Goal: Task Accomplishment & Management: Manage account settings

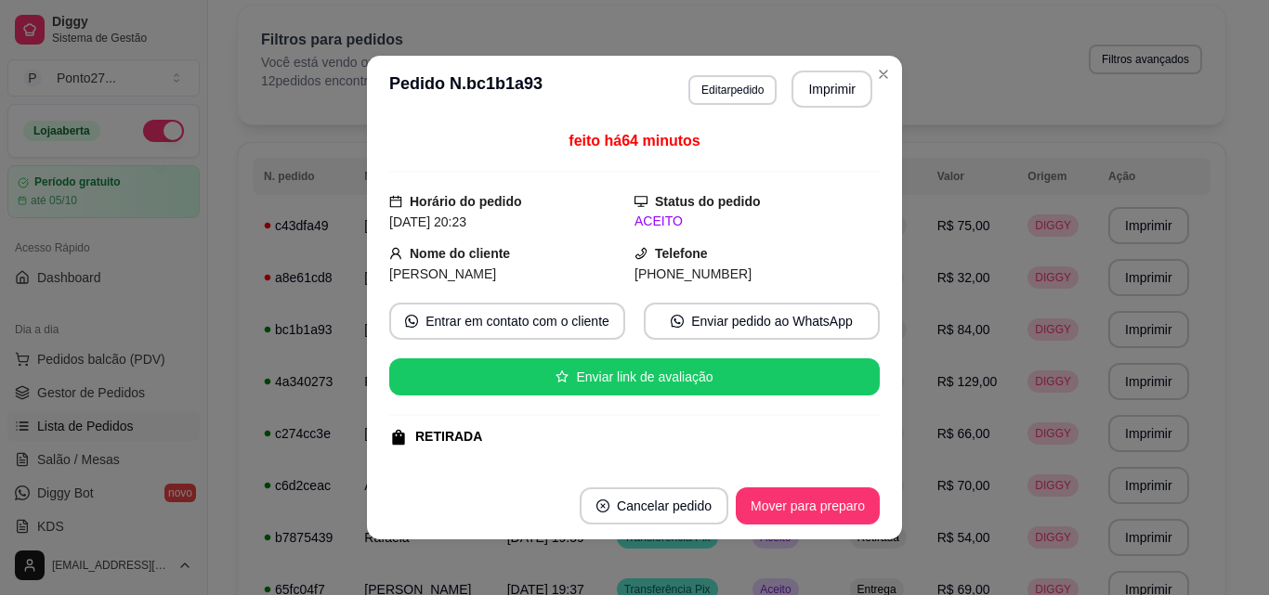
scroll to position [394, 0]
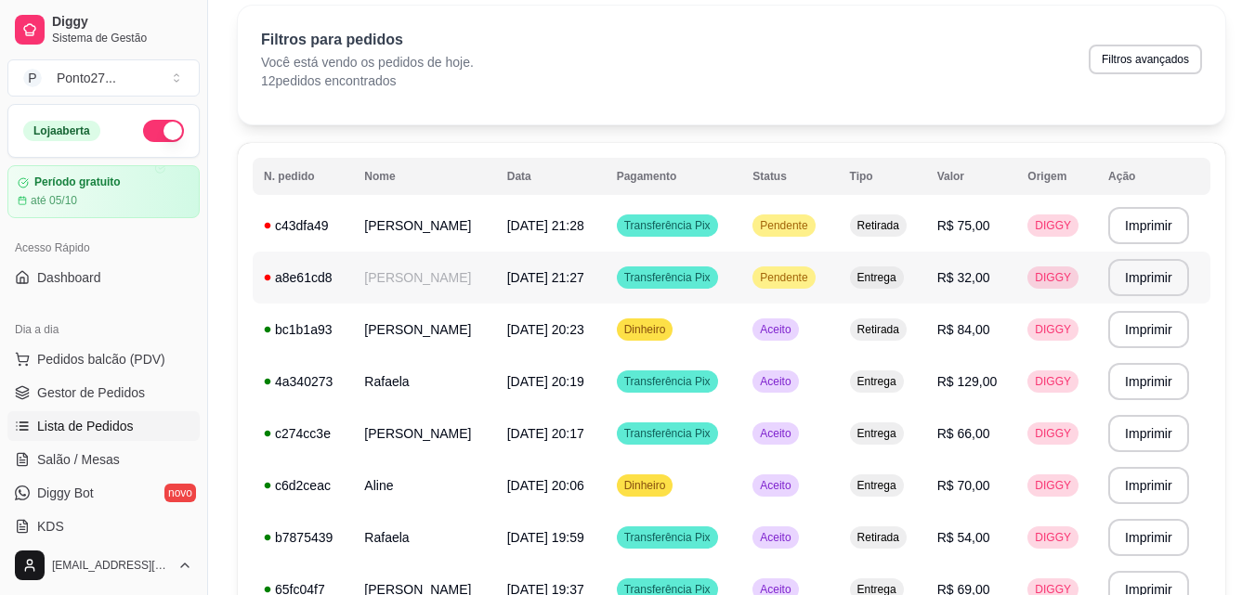
click at [495, 273] on td "[PERSON_NAME]" at bounding box center [424, 278] width 142 height 52
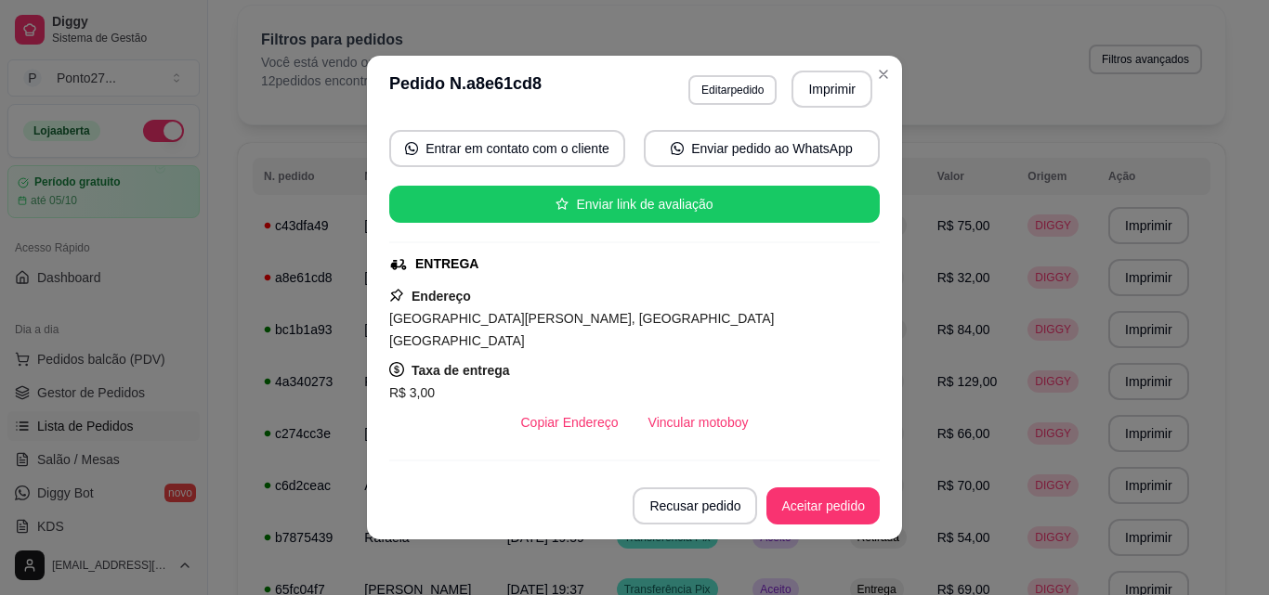
scroll to position [0, 0]
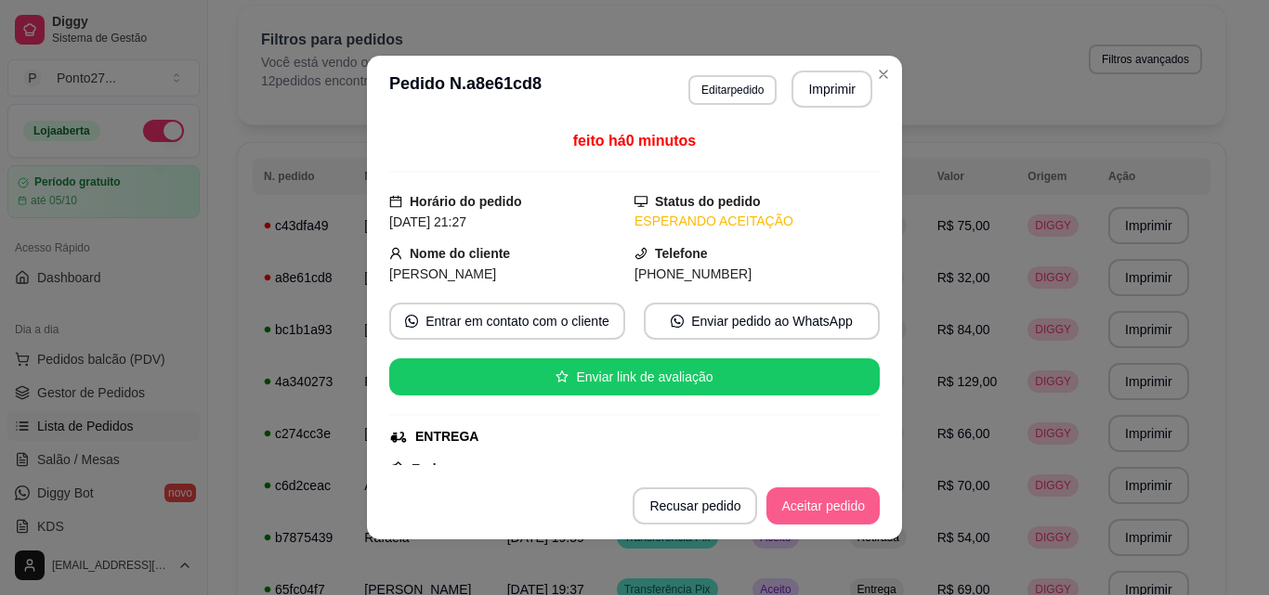
click at [791, 513] on button "Aceitar pedido" at bounding box center [822, 506] width 113 height 37
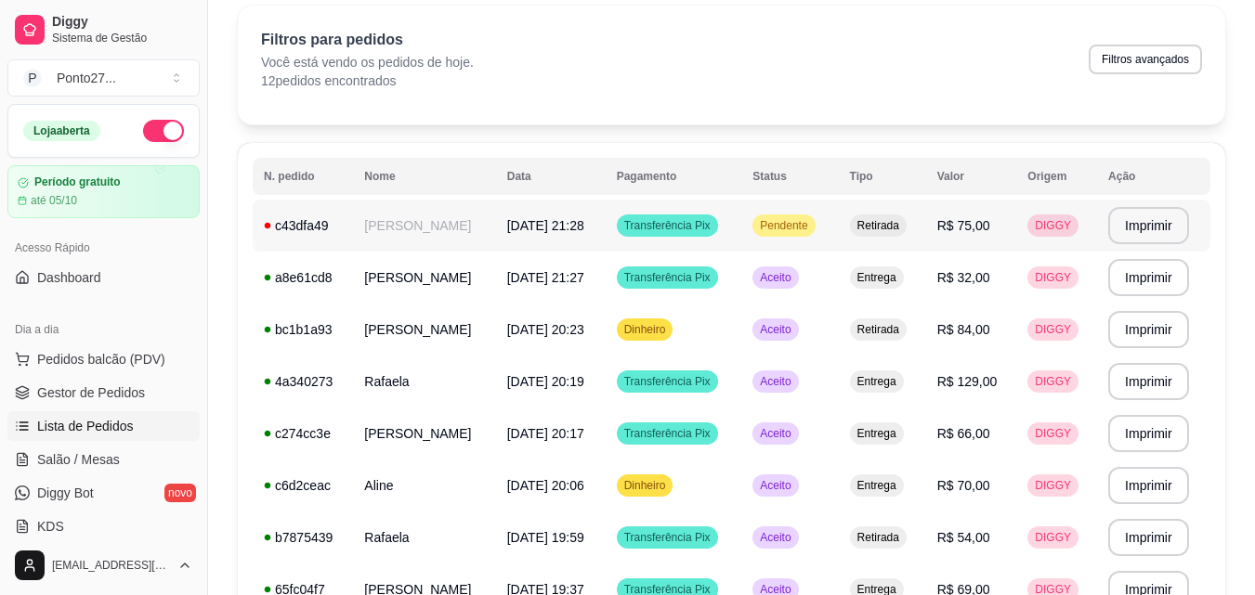
click at [426, 215] on td "[PERSON_NAME]" at bounding box center [424, 226] width 142 height 52
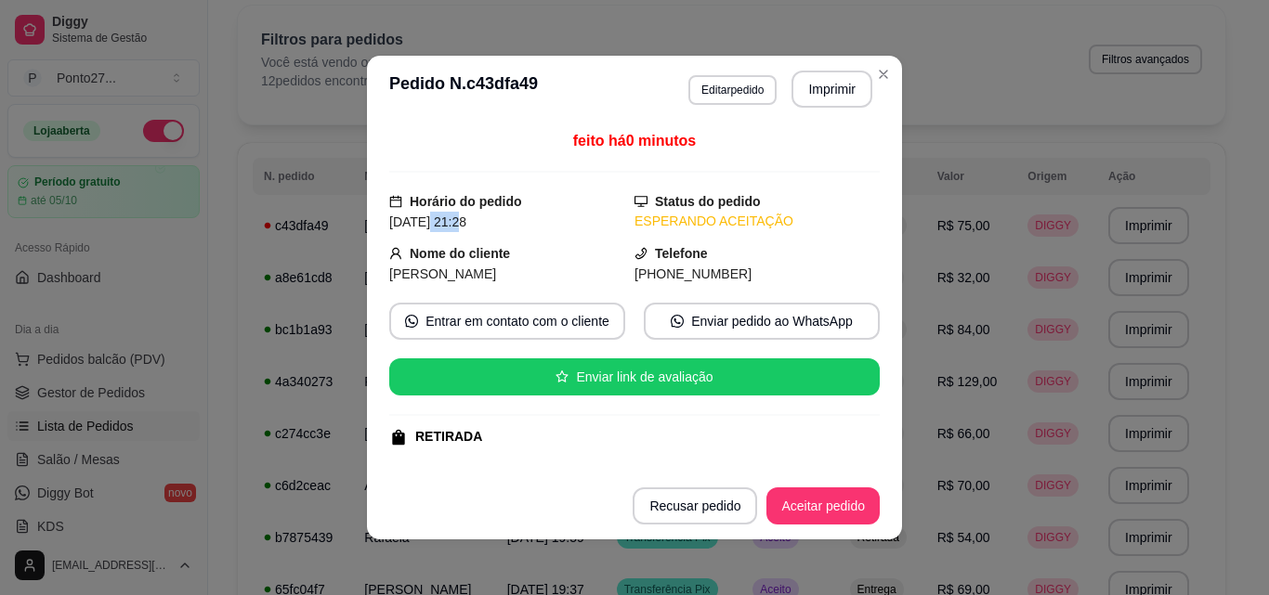
scroll to position [353, 0]
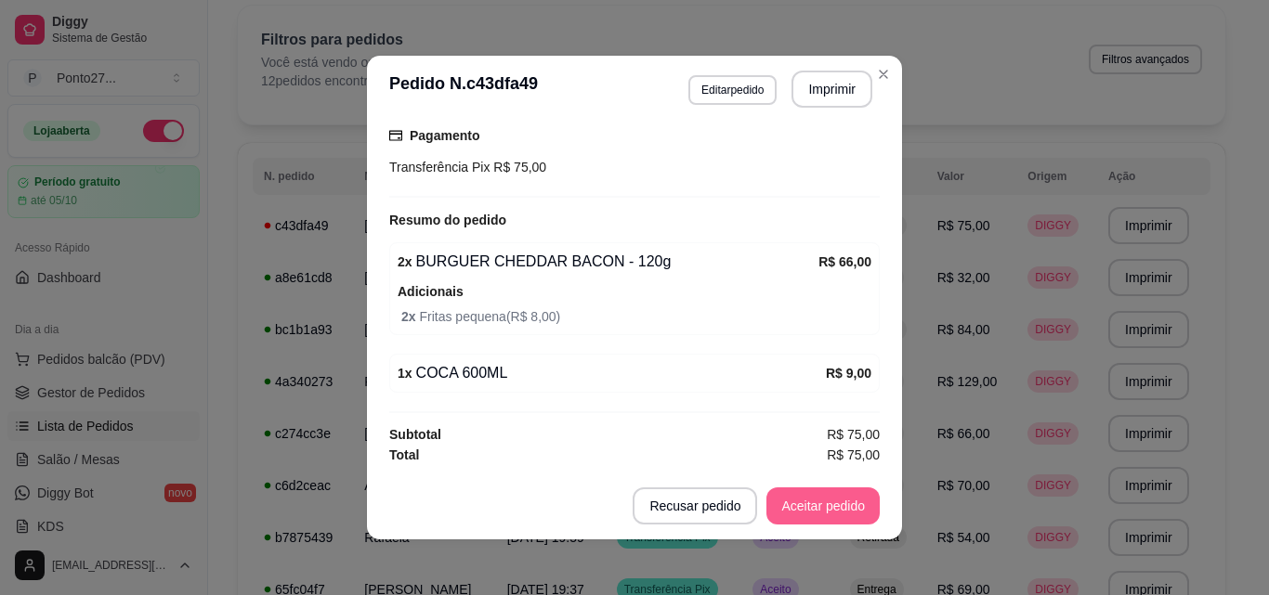
click at [777, 507] on button "Aceitar pedido" at bounding box center [822, 506] width 113 height 37
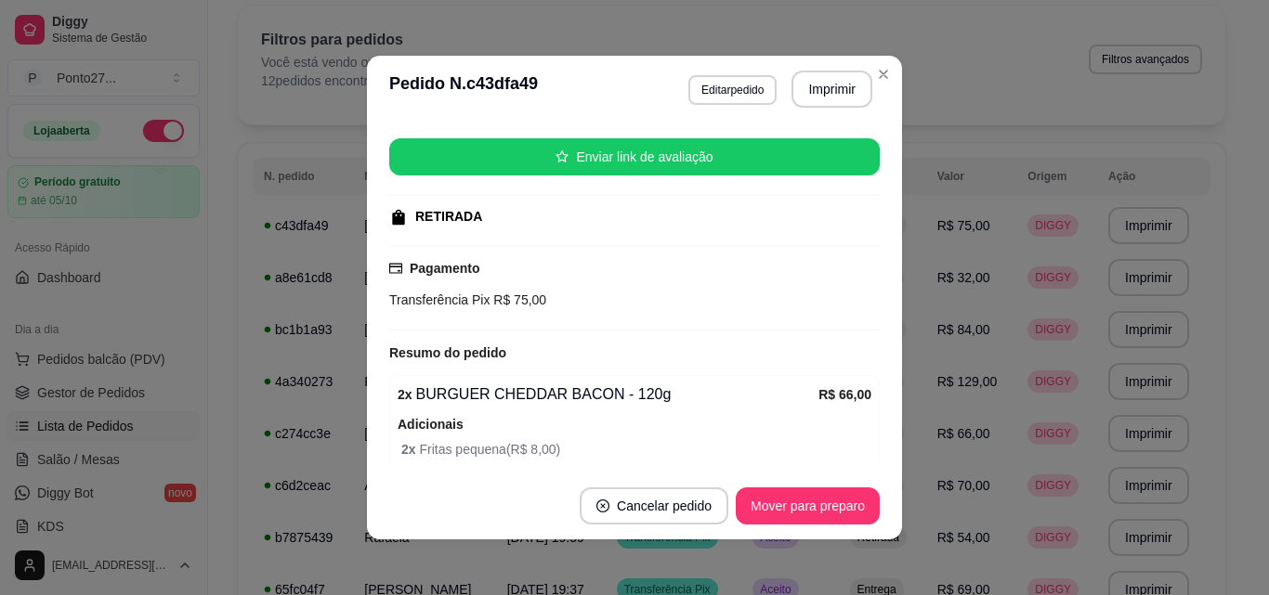
scroll to position [0, 0]
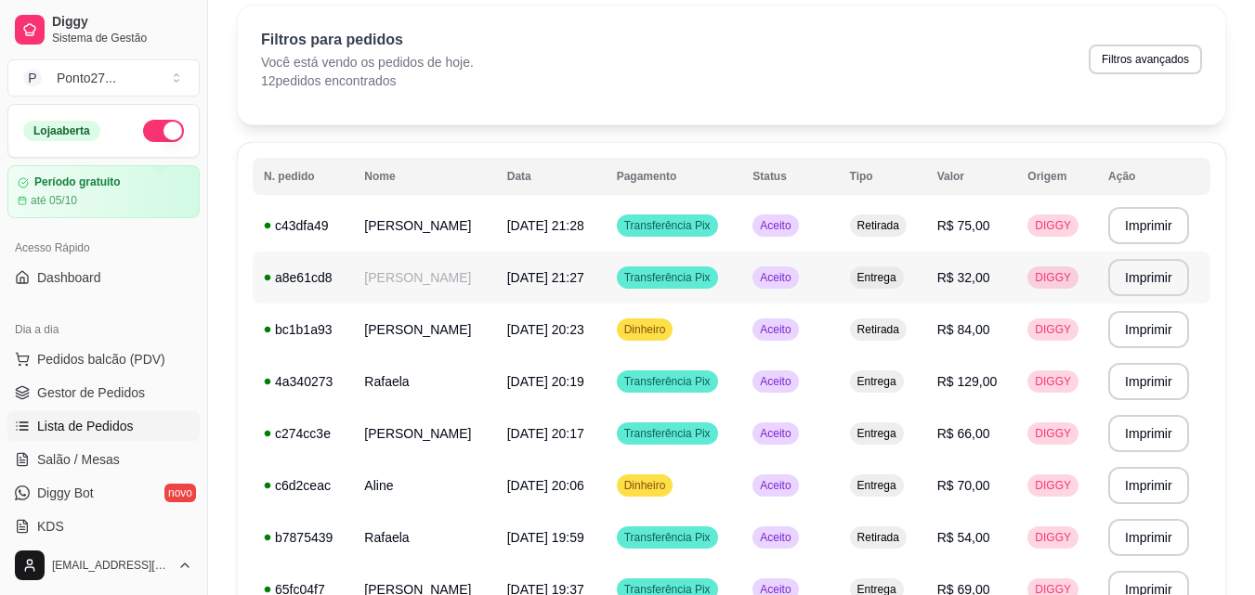
click at [476, 277] on td "[PERSON_NAME]" at bounding box center [424, 278] width 142 height 52
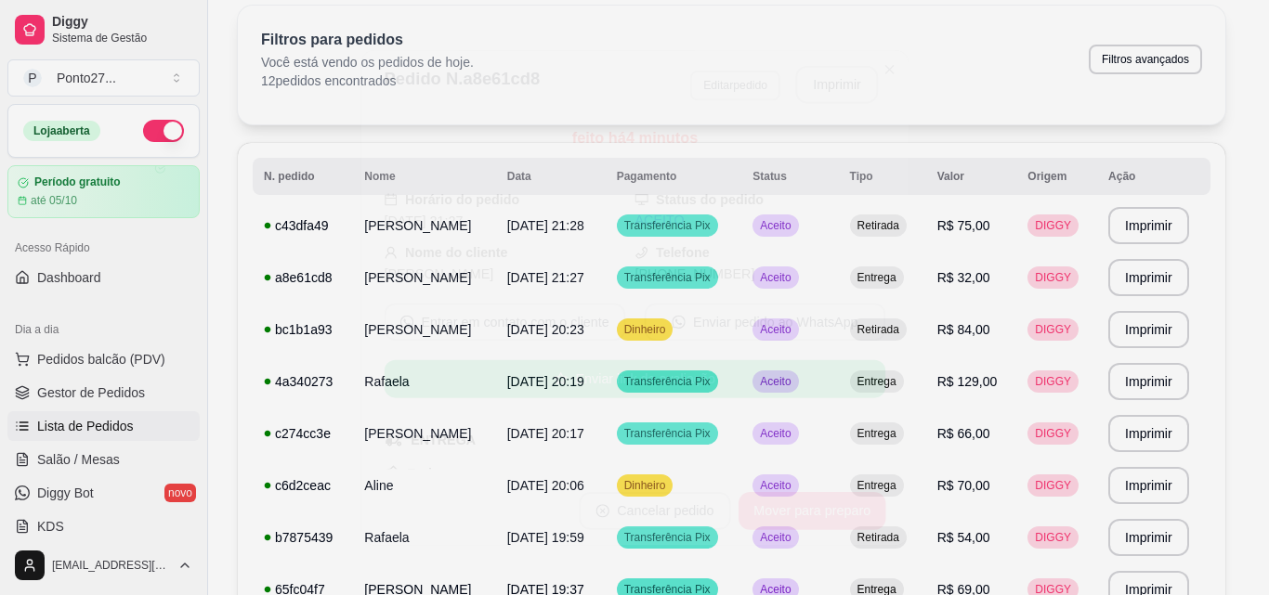
click at [476, 277] on span "[PERSON_NAME]" at bounding box center [439, 273] width 110 height 15
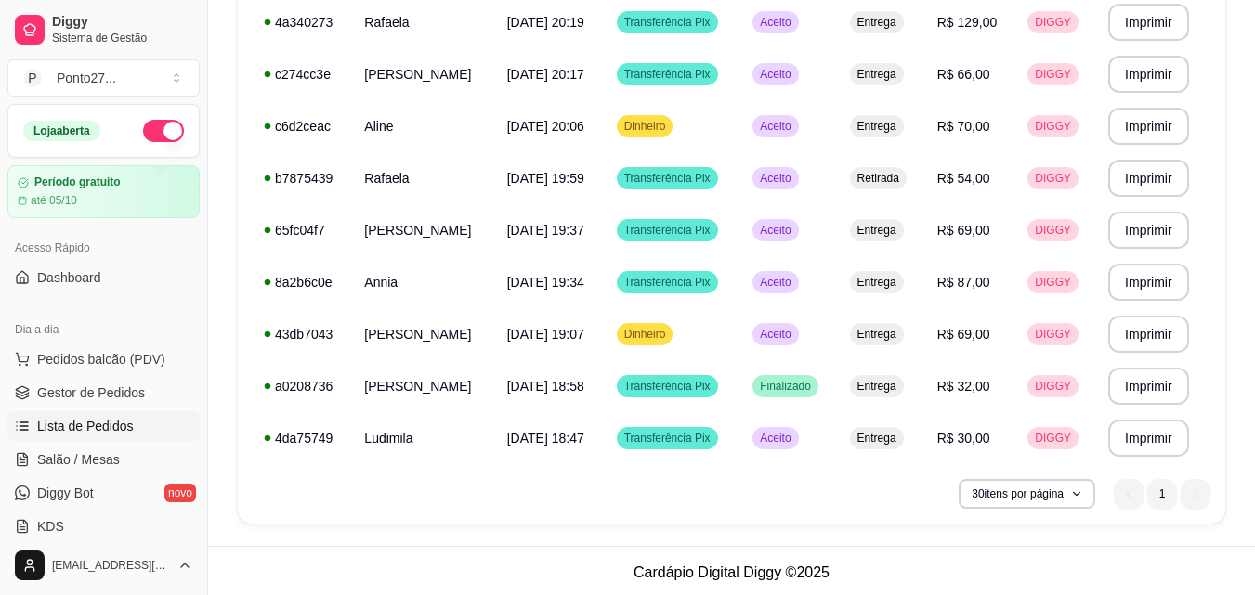
scroll to position [432, 0]
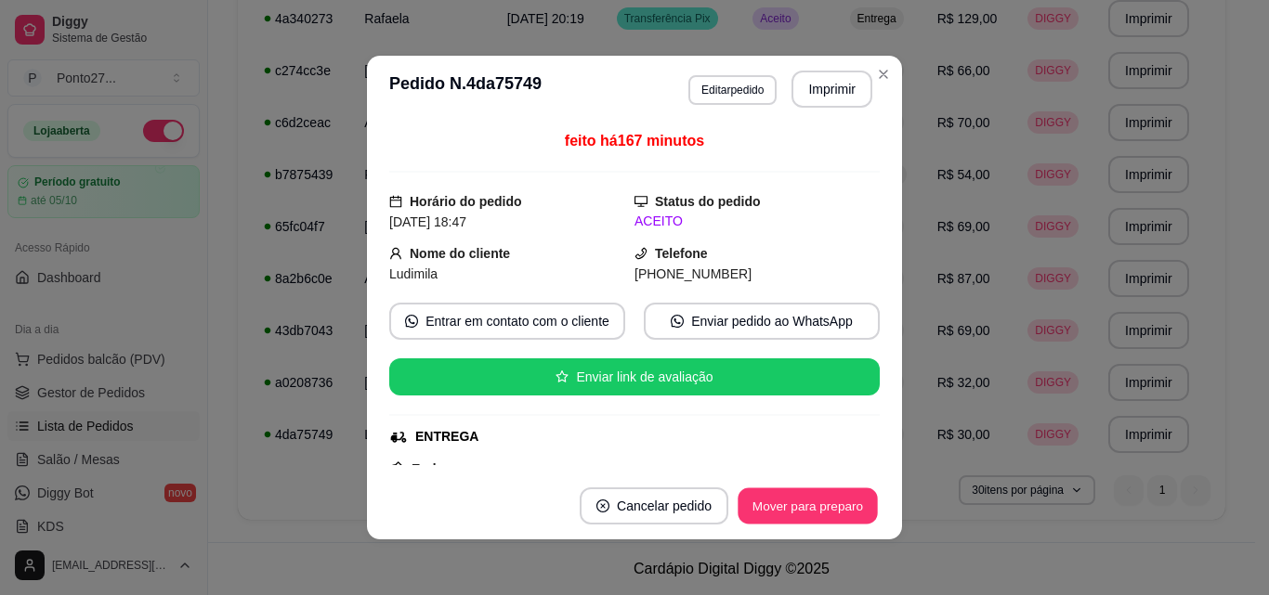
click at [847, 508] on button "Mover para preparo" at bounding box center [807, 507] width 139 height 36
click at [838, 505] on button "Mover para entrega" at bounding box center [808, 506] width 143 height 37
click at [886, 78] on td "Entrega" at bounding box center [885, 71] width 86 height 52
click at [837, 506] on button "Mover para finalizado" at bounding box center [802, 506] width 154 height 37
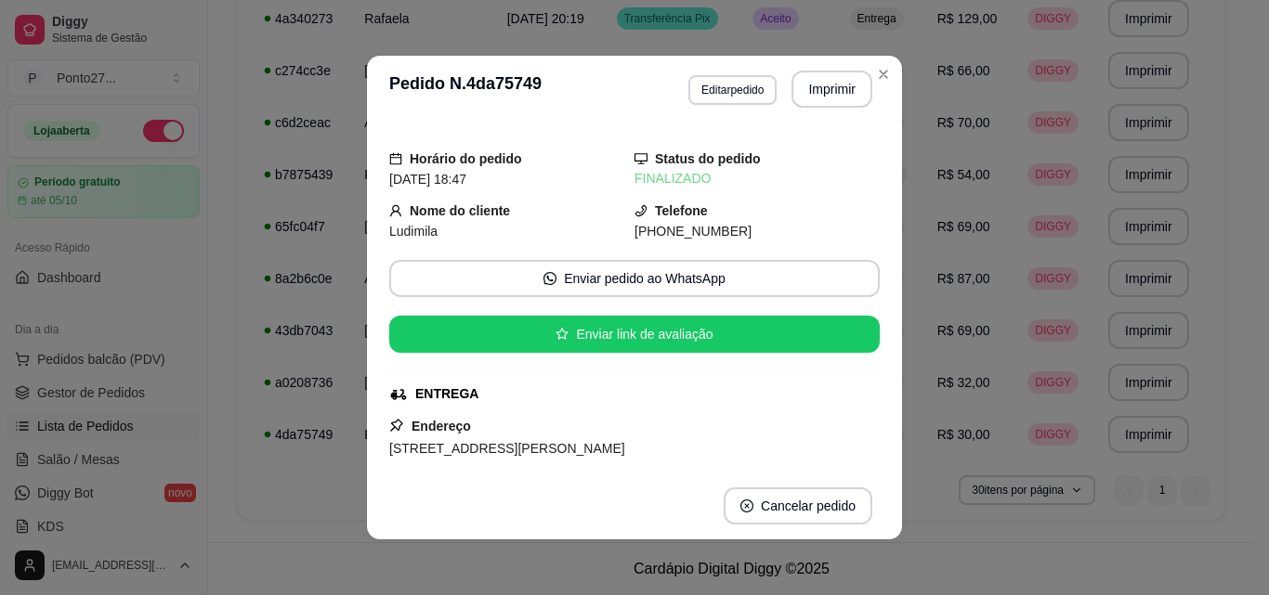
click at [874, 77] on td "Entrega" at bounding box center [882, 71] width 87 height 52
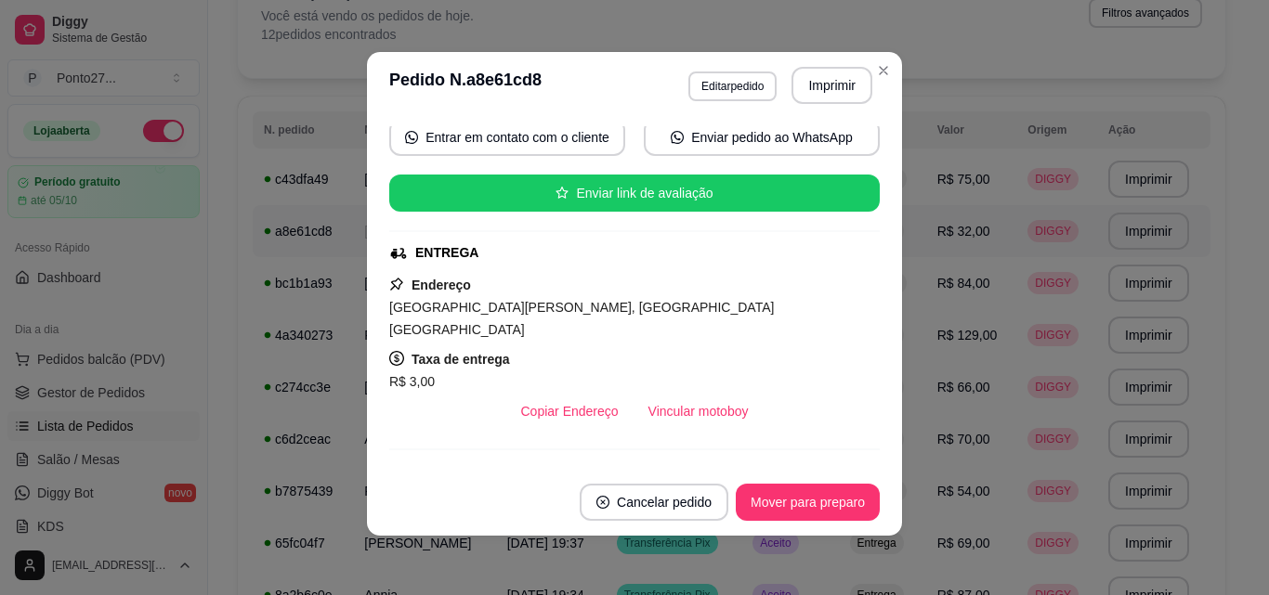
scroll to position [179, 0]
click at [875, 76] on div "Filtros para pedidos Você está vendo os pedidos de hoje. 12 pedidos encontrados…" at bounding box center [731, 18] width 987 height 119
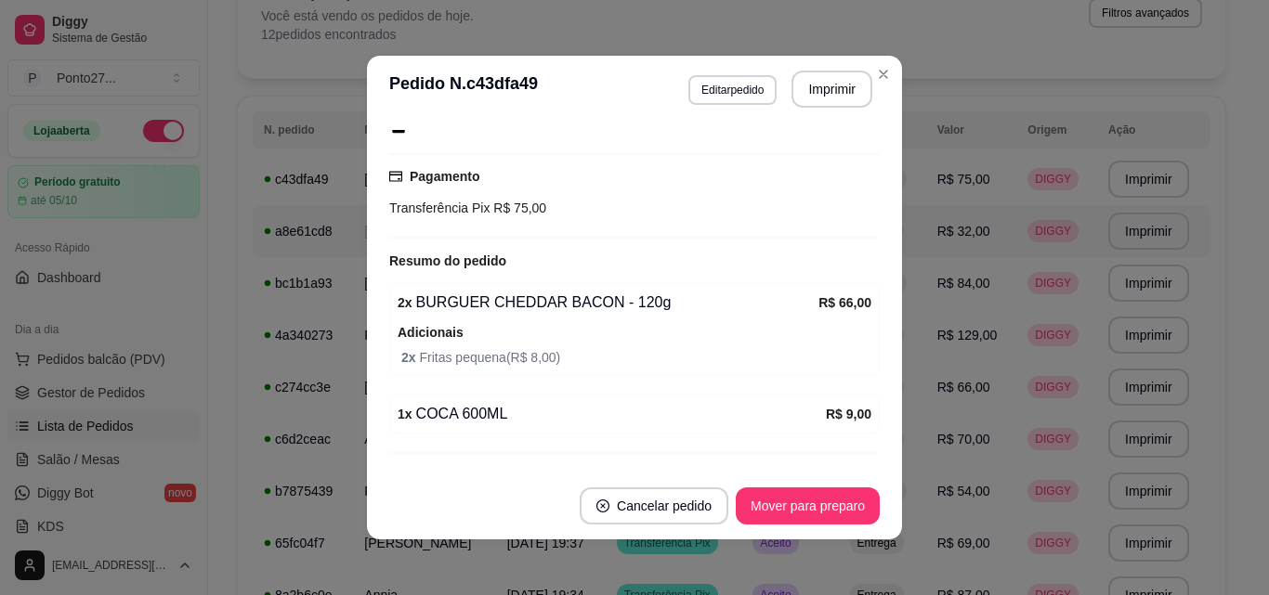
scroll to position [353, 0]
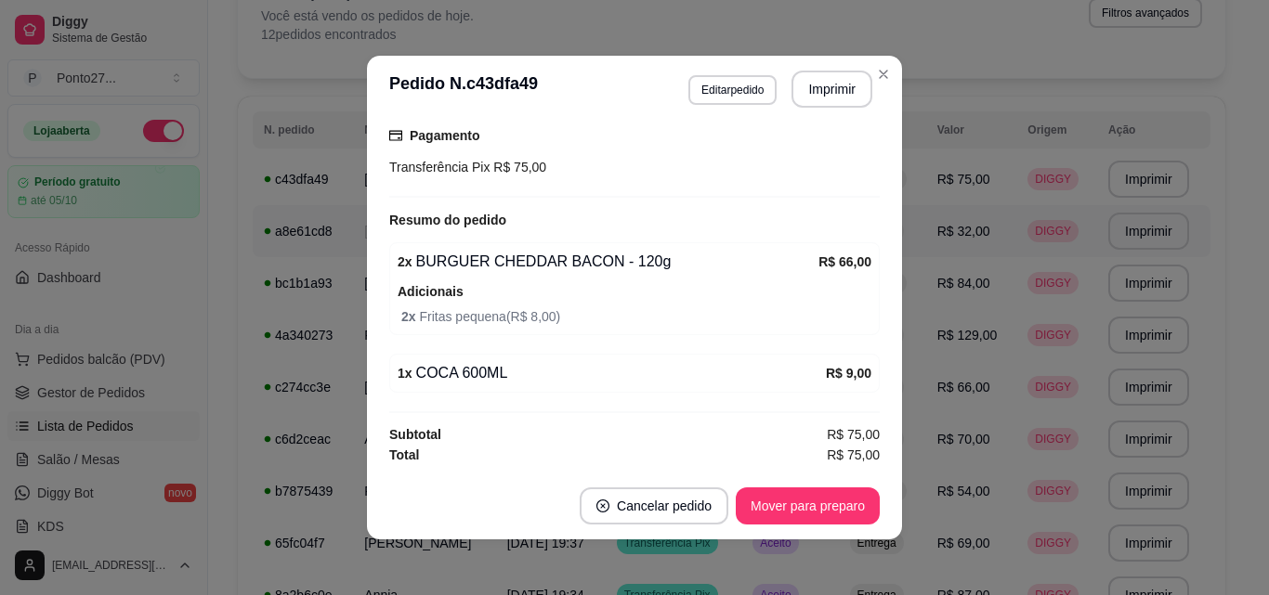
click at [656, 398] on div "feito há 10 minutos Horário do pedido [DATE] 21:28 Status do pedido ACEITO Nome…" at bounding box center [634, 297] width 490 height 335
click at [876, 74] on div "Filtros para pedidos Você está vendo os pedidos de hoje. 12 pedidos encontrados…" at bounding box center [731, 18] width 987 height 119
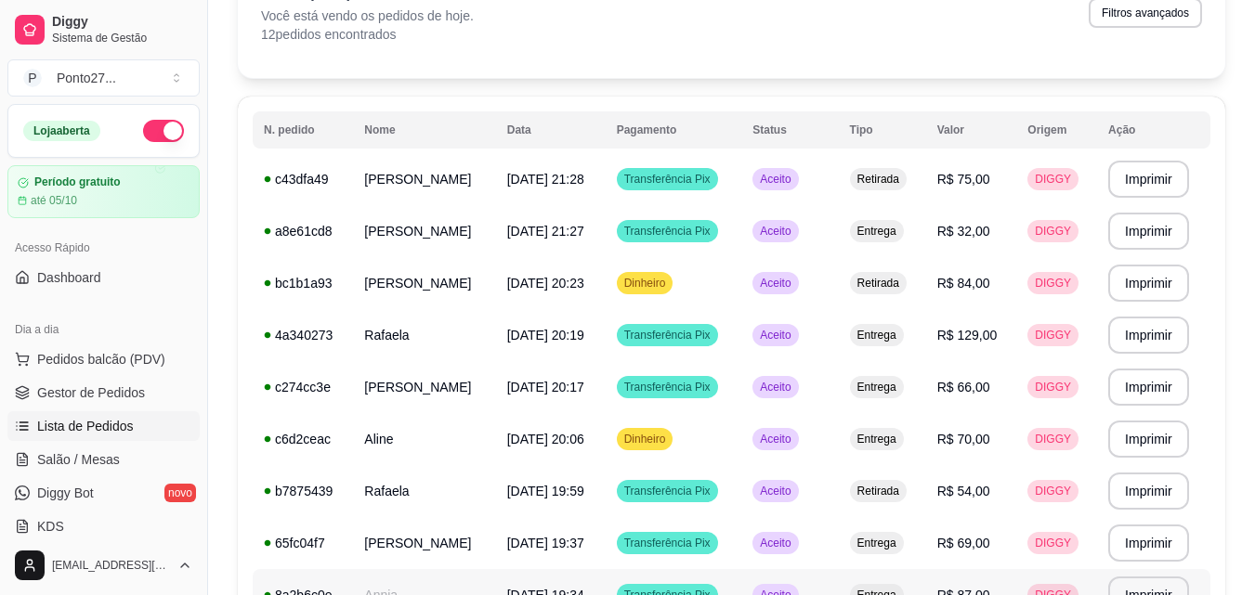
click at [156, 128] on button "button" at bounding box center [163, 131] width 41 height 22
click at [539, 569] on tr "**********" at bounding box center [732, 595] width 958 height 52
click at [444, 256] on td "[PERSON_NAME]" at bounding box center [424, 231] width 142 height 52
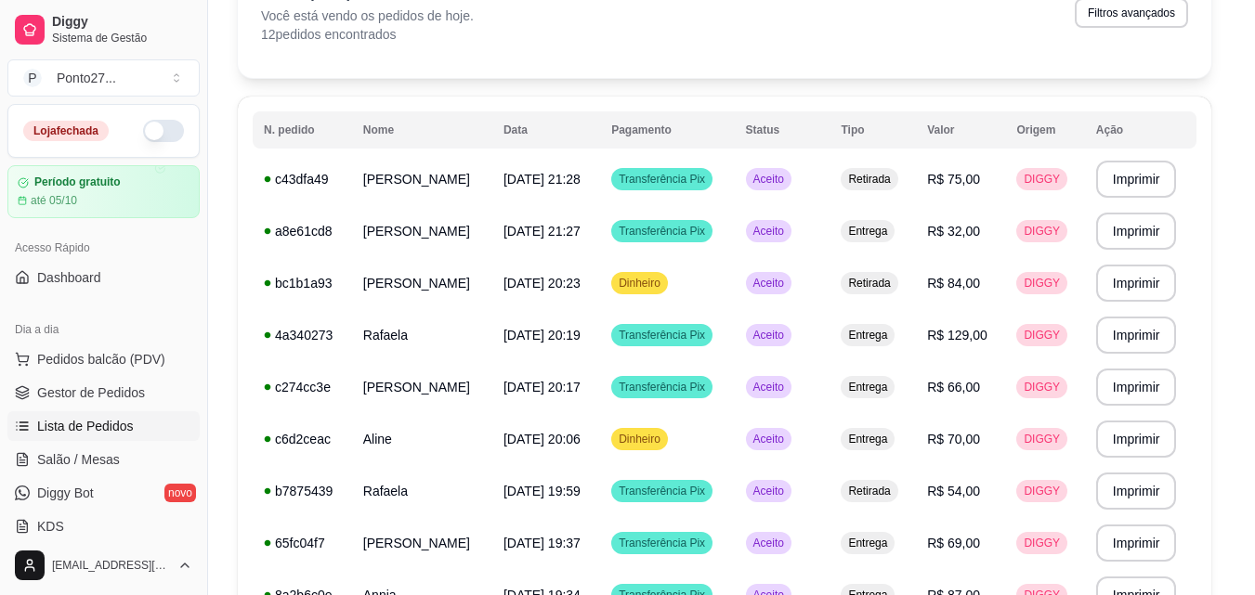
click at [444, 256] on strong "Nome do cliente" at bounding box center [449, 252] width 103 height 15
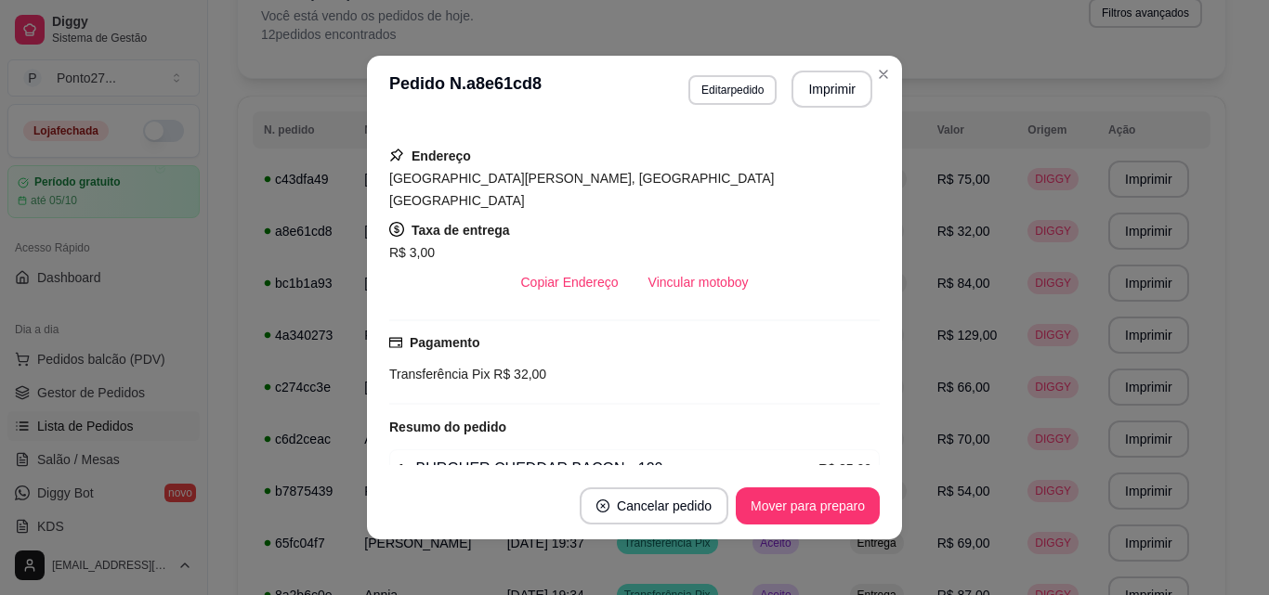
scroll to position [444, 0]
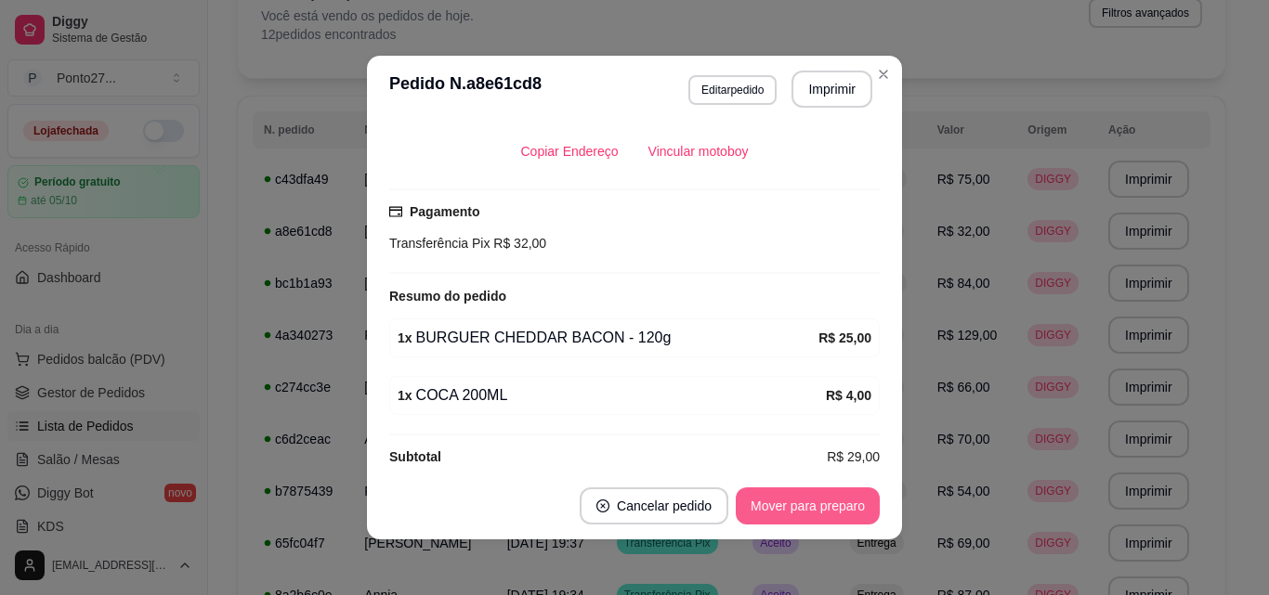
click at [790, 522] on button "Mover para preparo" at bounding box center [808, 506] width 144 height 37
click at [790, 522] on button "Mover para entrega" at bounding box center [808, 506] width 143 height 37
click at [795, 504] on button "Mover para finalizado" at bounding box center [803, 507] width 150 height 36
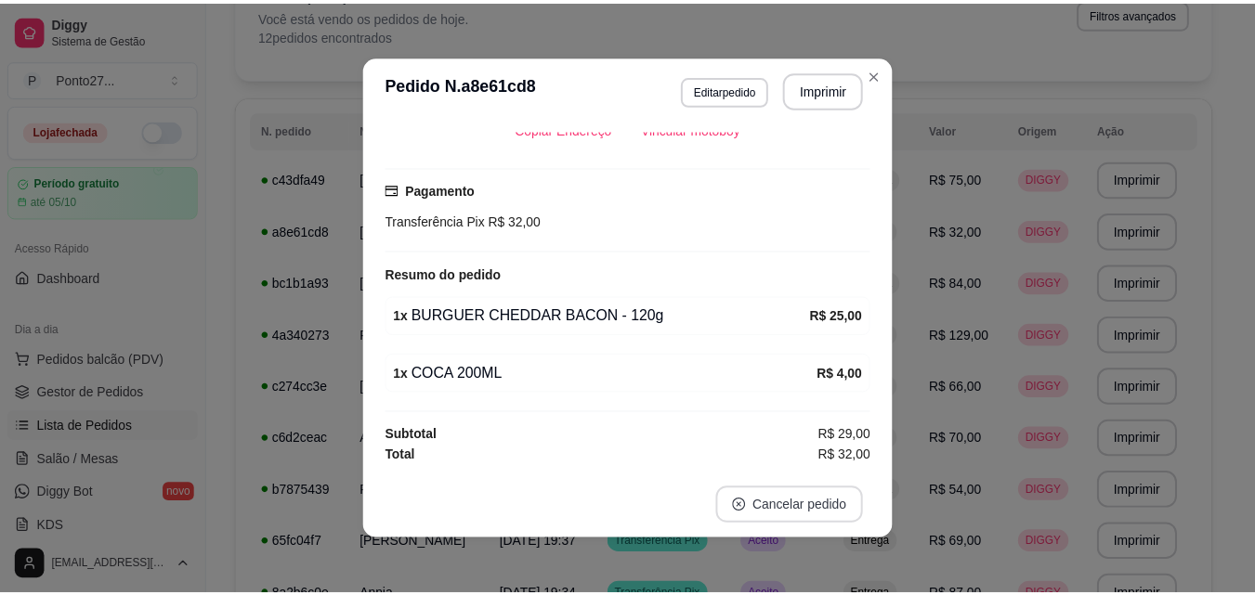
scroll to position [401, 0]
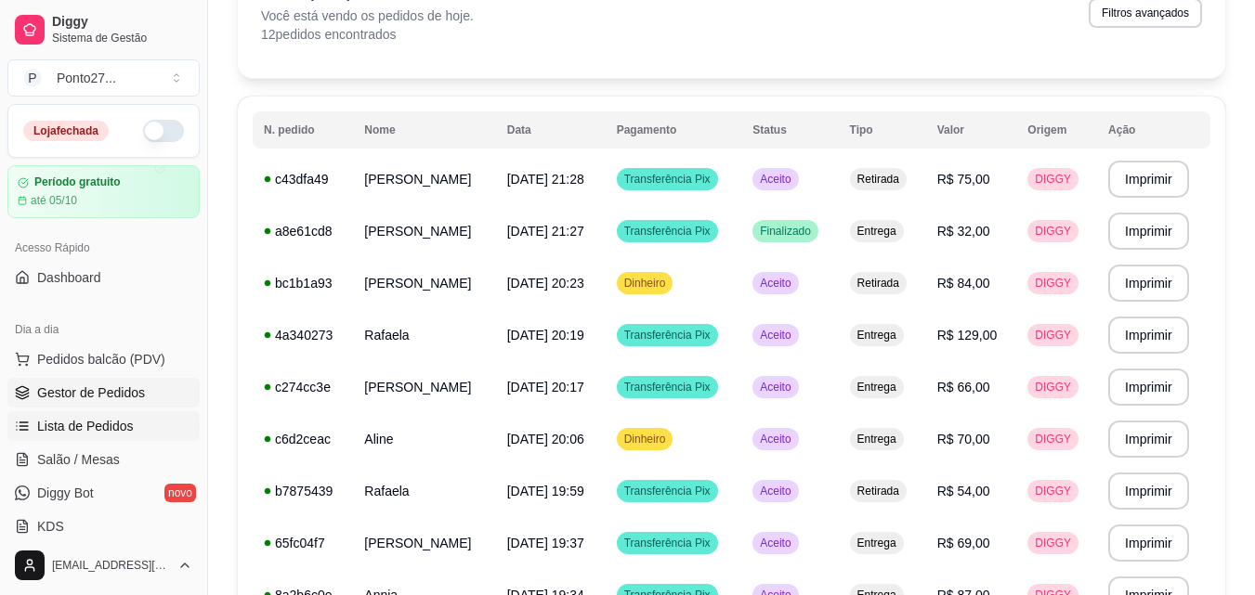
click at [85, 391] on span "Gestor de Pedidos" at bounding box center [91, 393] width 108 height 19
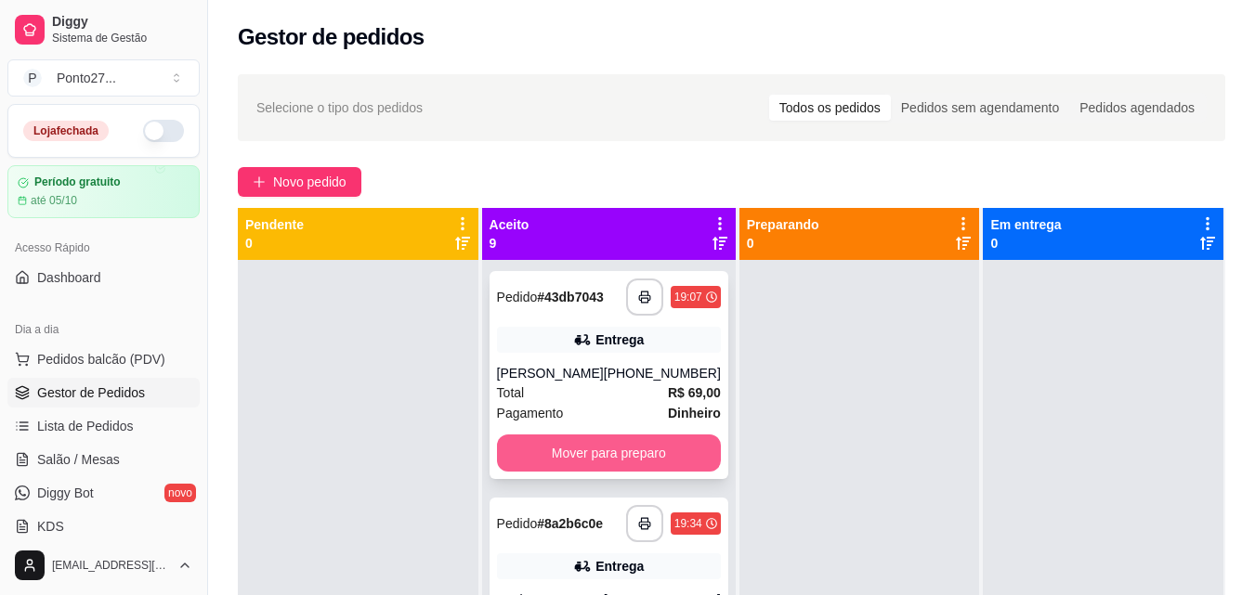
click at [591, 465] on button "Mover para preparo" at bounding box center [609, 453] width 224 height 37
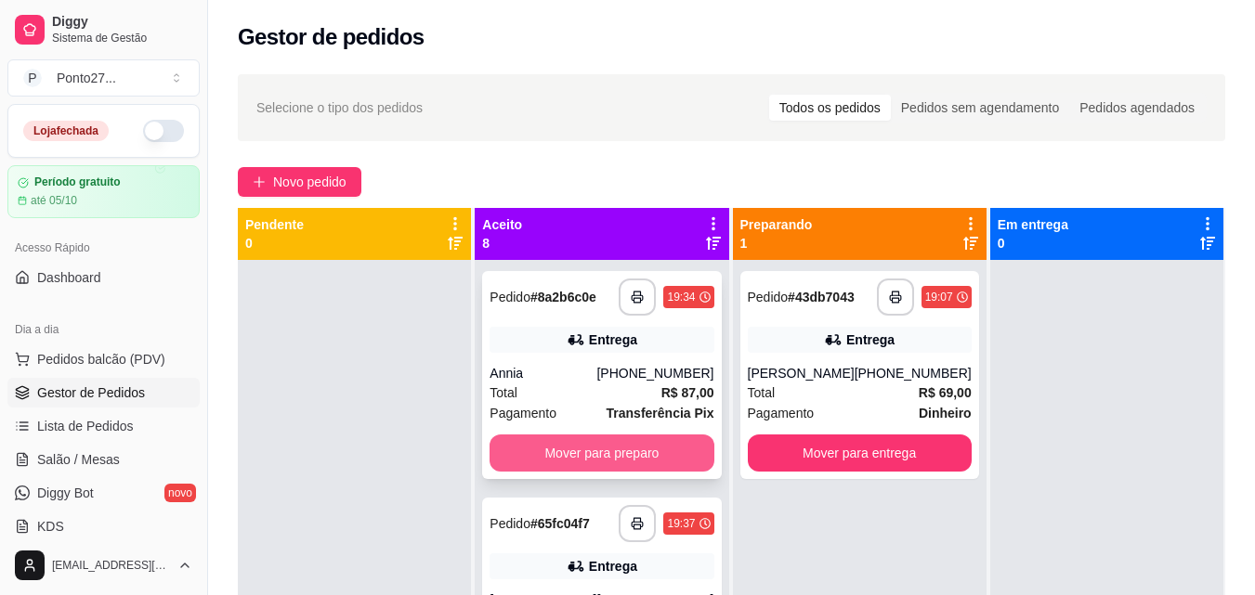
click at [591, 465] on button "Mover para preparo" at bounding box center [602, 453] width 224 height 37
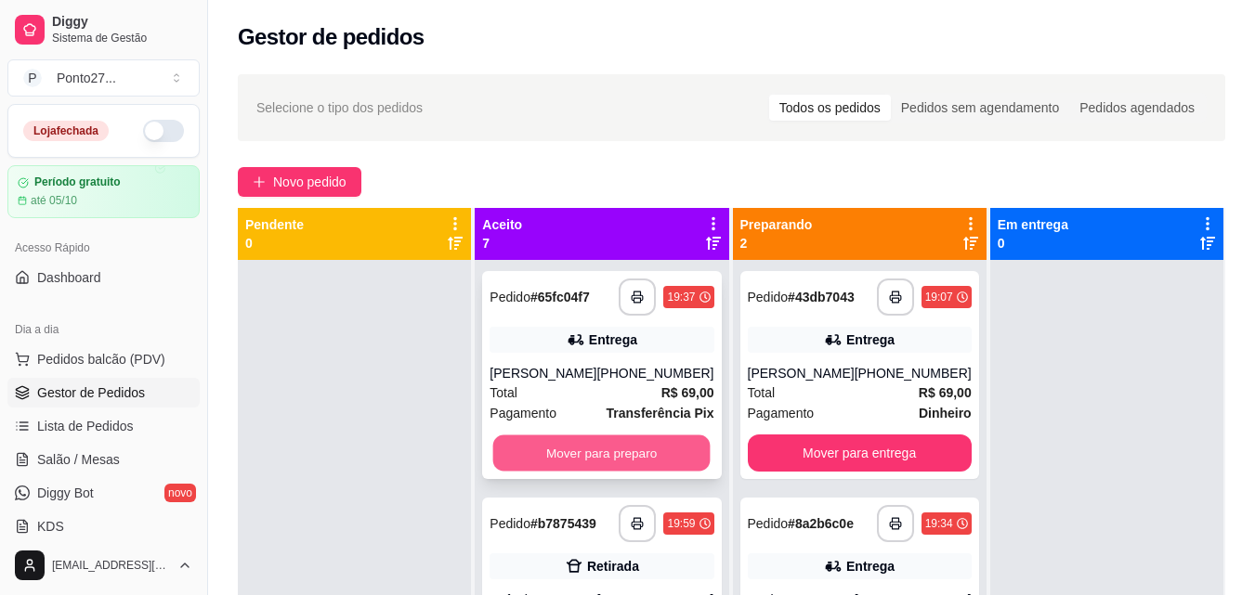
click at [591, 465] on button "Mover para preparo" at bounding box center [601, 454] width 217 height 36
click at [590, 466] on button "Mover para preparo" at bounding box center [601, 454] width 217 height 36
click at [590, 465] on button "Mover para preparo" at bounding box center [601, 454] width 217 height 36
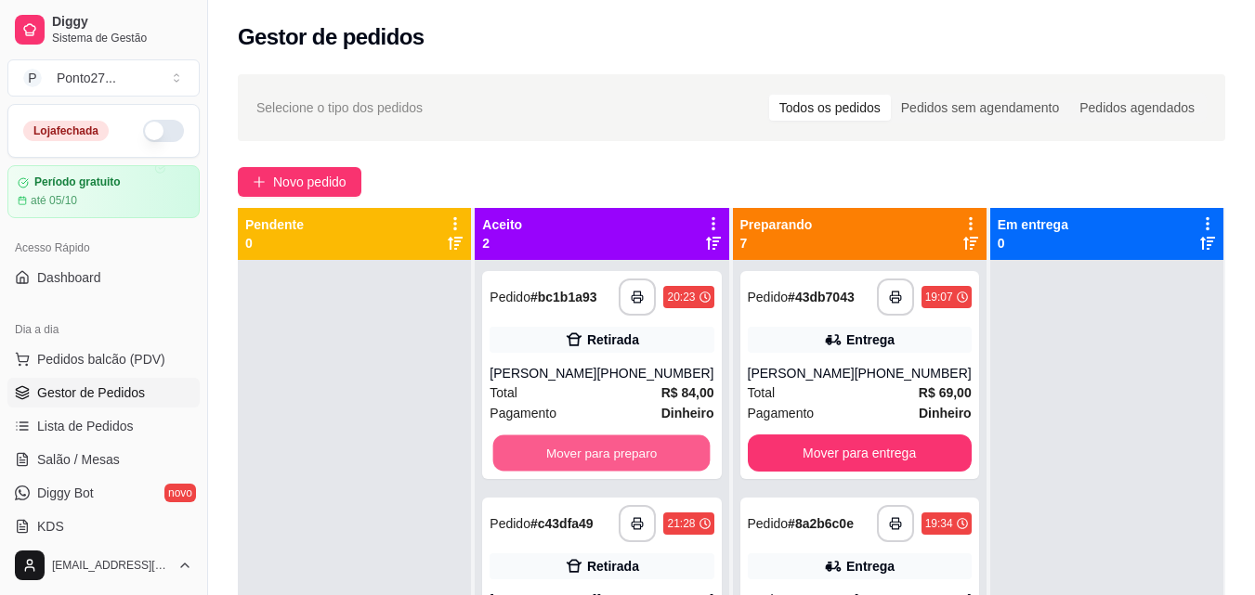
click at [590, 465] on button "Mover para preparo" at bounding box center [601, 454] width 217 height 36
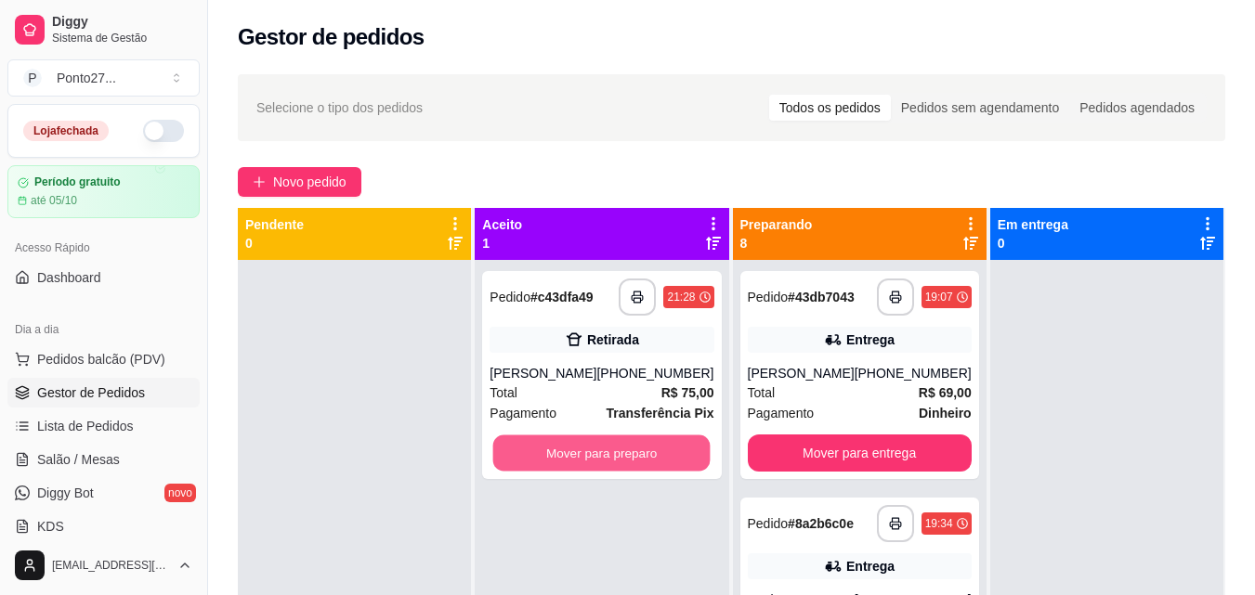
click at [590, 465] on button "Mover para preparo" at bounding box center [601, 454] width 217 height 36
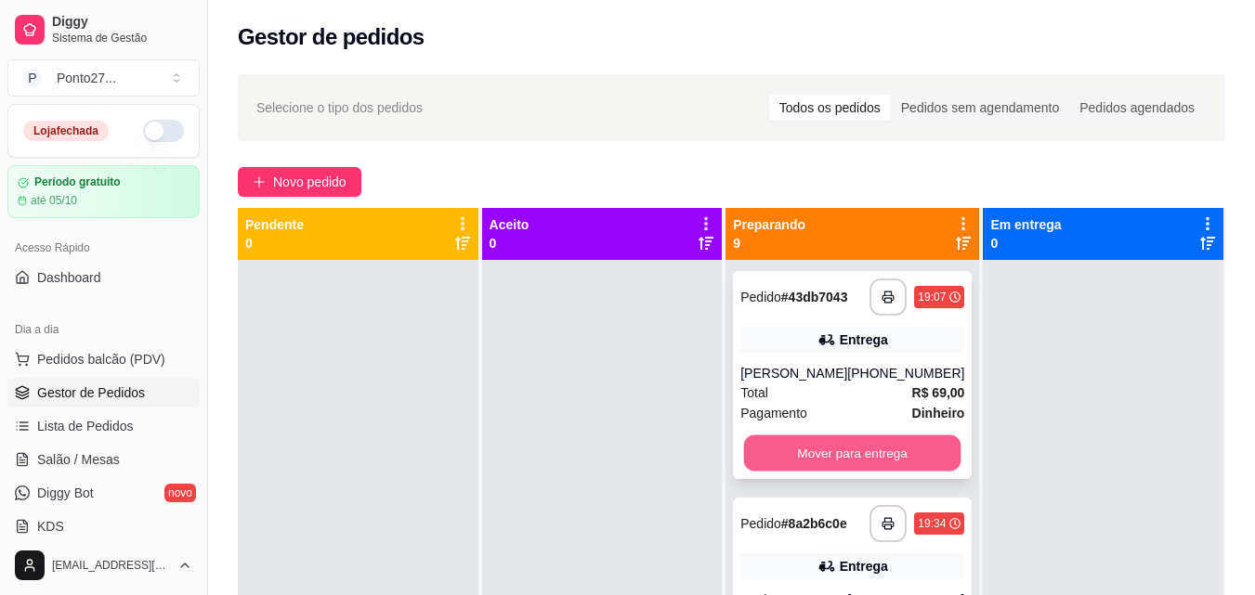
click at [824, 443] on button "Mover para entrega" at bounding box center [852, 454] width 217 height 36
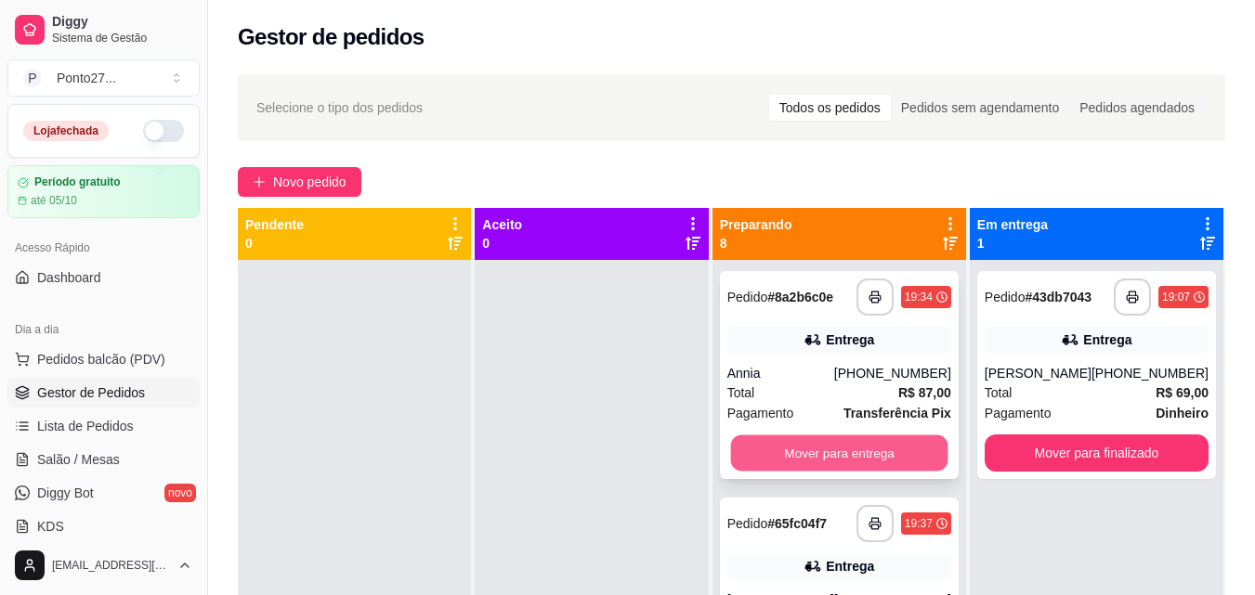
click at [824, 444] on button "Mover para entrega" at bounding box center [838, 454] width 217 height 36
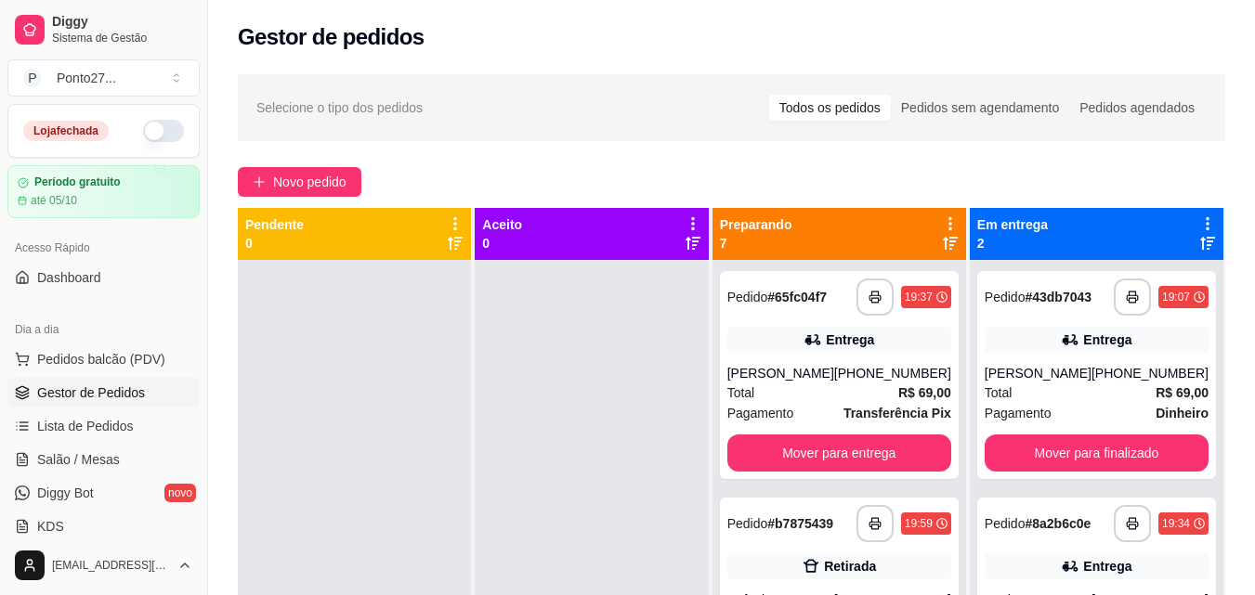
click at [824, 444] on div "**********" at bounding box center [839, 375] width 239 height 208
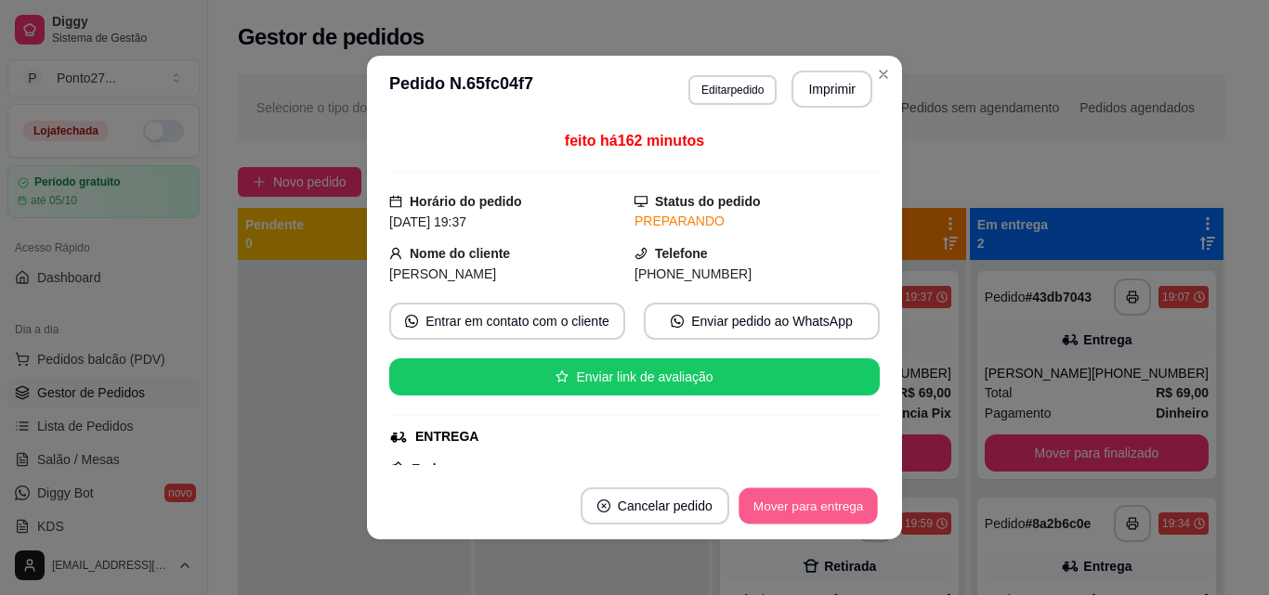
click at [803, 514] on button "Mover para entrega" at bounding box center [807, 507] width 139 height 36
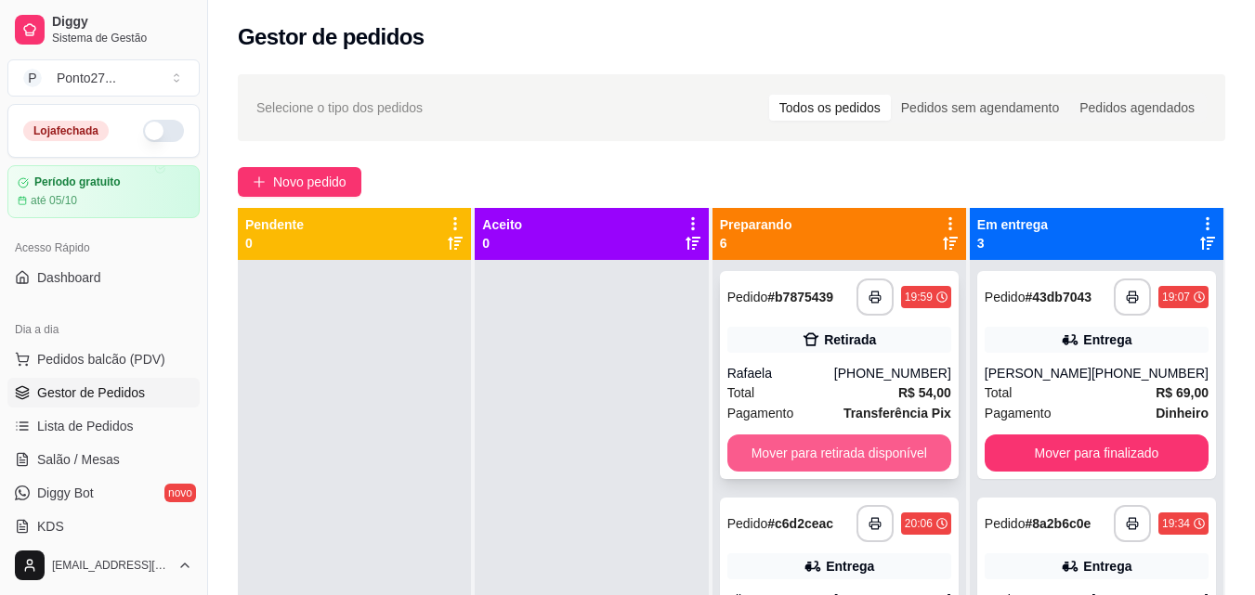
click at [817, 454] on button "Mover para retirada disponível" at bounding box center [839, 453] width 224 height 37
click at [817, 454] on button "Mover para entrega" at bounding box center [839, 453] width 224 height 37
click at [817, 454] on button "Mover para entrega" at bounding box center [838, 454] width 217 height 36
click at [816, 454] on button "Mover para entrega" at bounding box center [838, 454] width 217 height 36
click at [816, 454] on button "Mover para retirada disponível" at bounding box center [838, 454] width 217 height 36
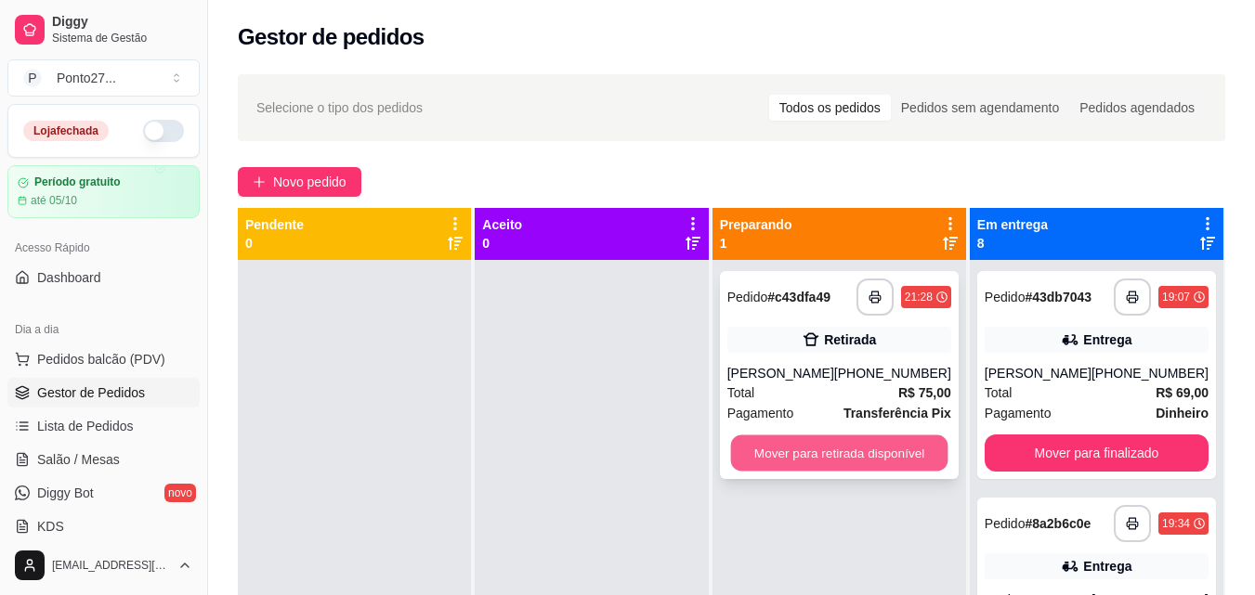
click at [817, 454] on button "Mover para retirada disponível" at bounding box center [838, 454] width 217 height 36
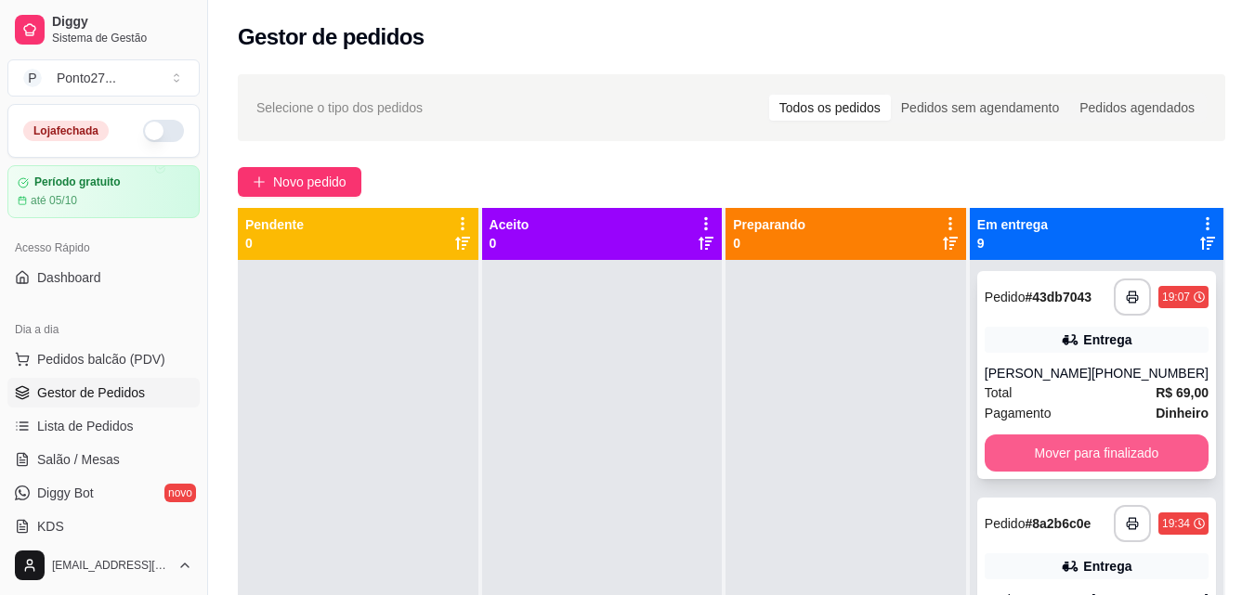
click at [1045, 467] on button "Mover para finalizado" at bounding box center [1097, 453] width 224 height 37
click at [1044, 467] on button "Mover para finalizado" at bounding box center [1097, 453] width 224 height 37
click at [1044, 466] on button "Mover para finalizado" at bounding box center [1097, 453] width 224 height 37
click at [1044, 466] on button "Mover para finalizado" at bounding box center [1095, 454] width 217 height 36
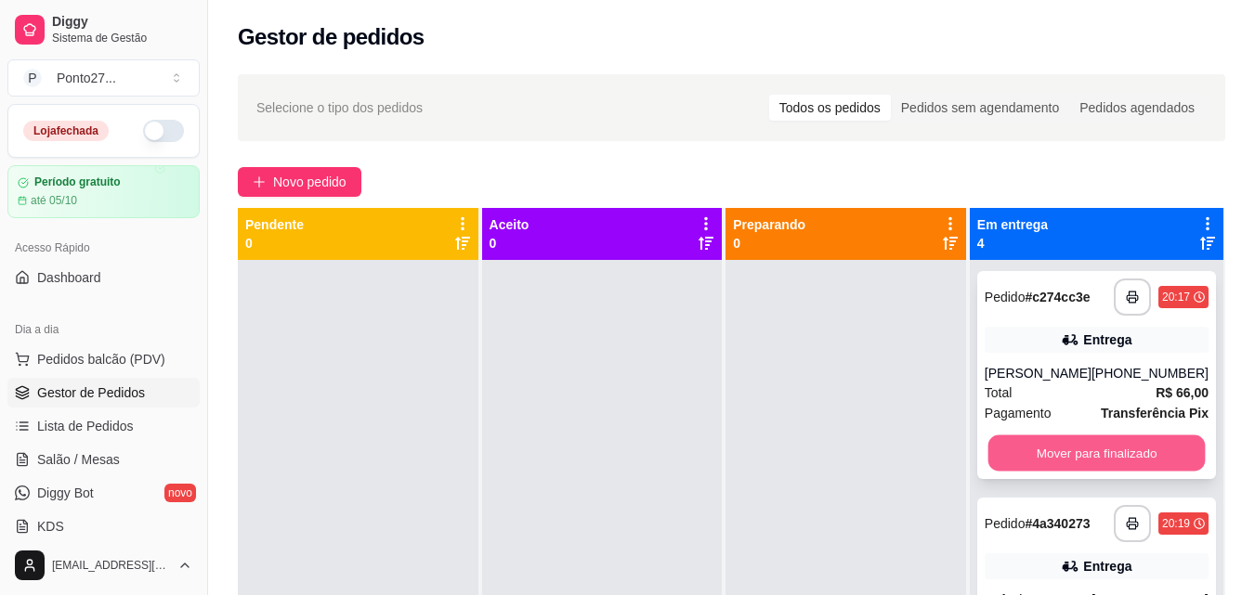
click at [1044, 467] on button "Mover para finalizado" at bounding box center [1095, 454] width 217 height 36
click at [1044, 467] on button "Mover para finalizado" at bounding box center [1097, 453] width 224 height 37
click at [1044, 467] on button "Mover para finalizado" at bounding box center [1095, 454] width 217 height 36
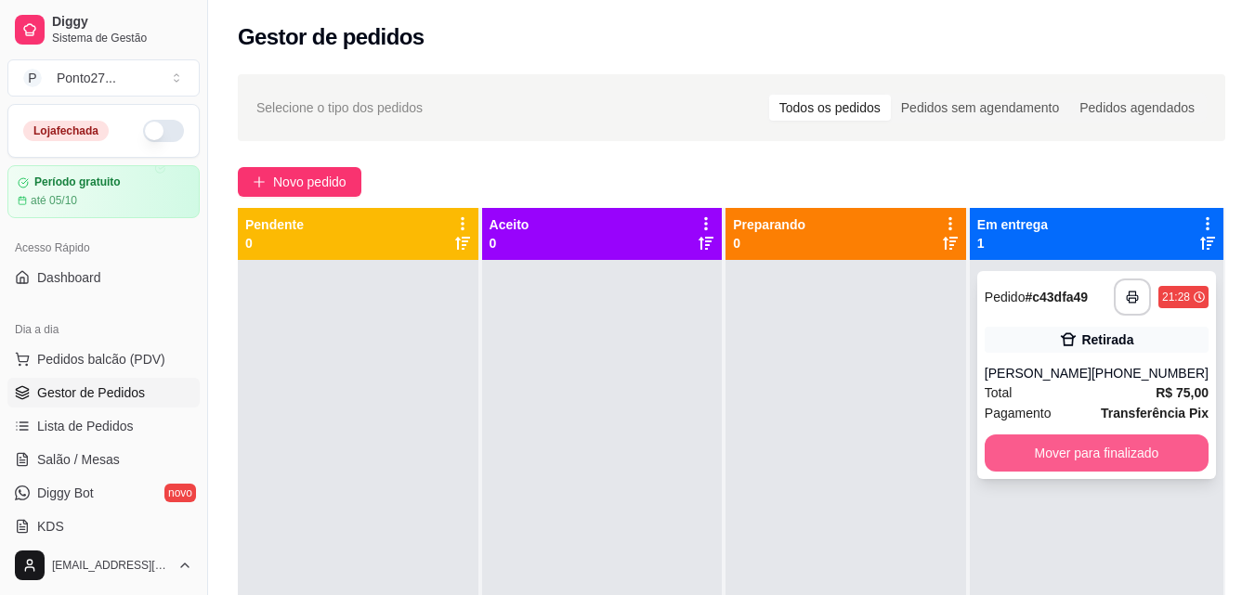
click at [1044, 467] on button "Mover para finalizado" at bounding box center [1097, 453] width 224 height 37
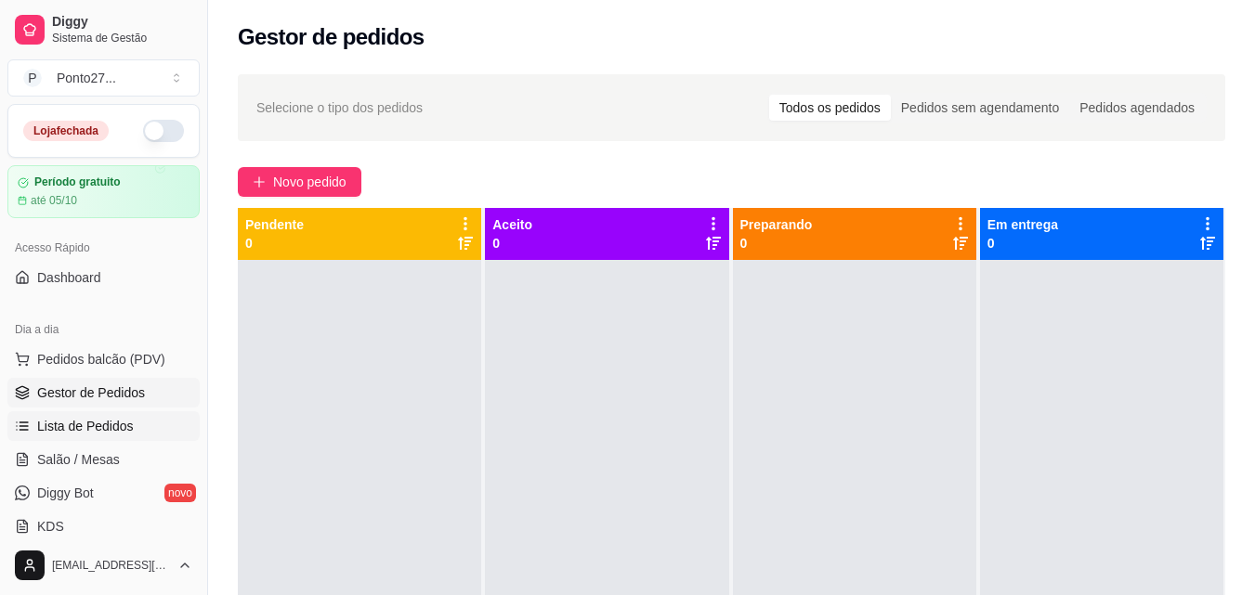
click at [68, 413] on link "Lista de Pedidos" at bounding box center [103, 426] width 192 height 30
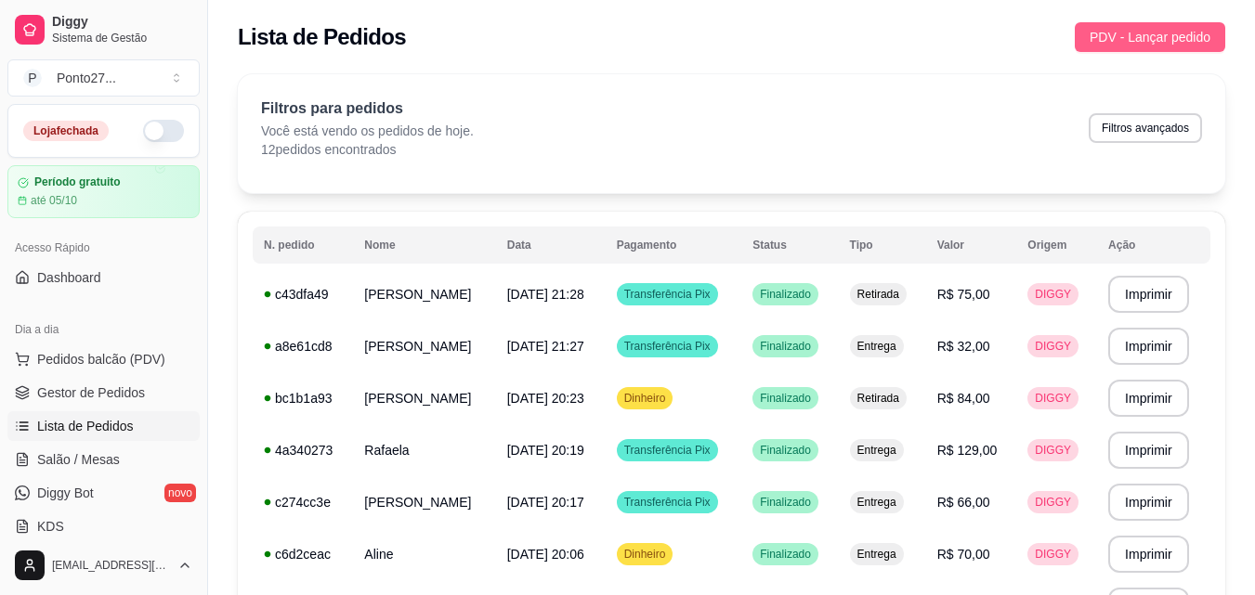
click at [1159, 29] on span "PDV - Lançar pedido" at bounding box center [1150, 37] width 121 height 20
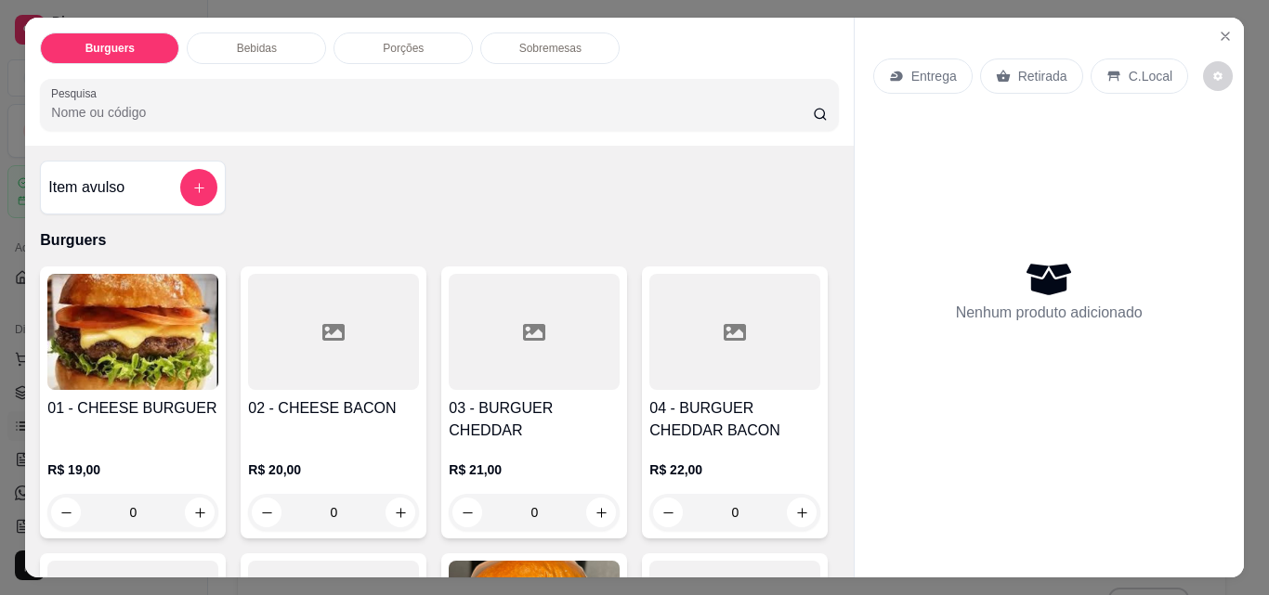
click at [930, 80] on div "Entrega" at bounding box center [922, 76] width 99 height 35
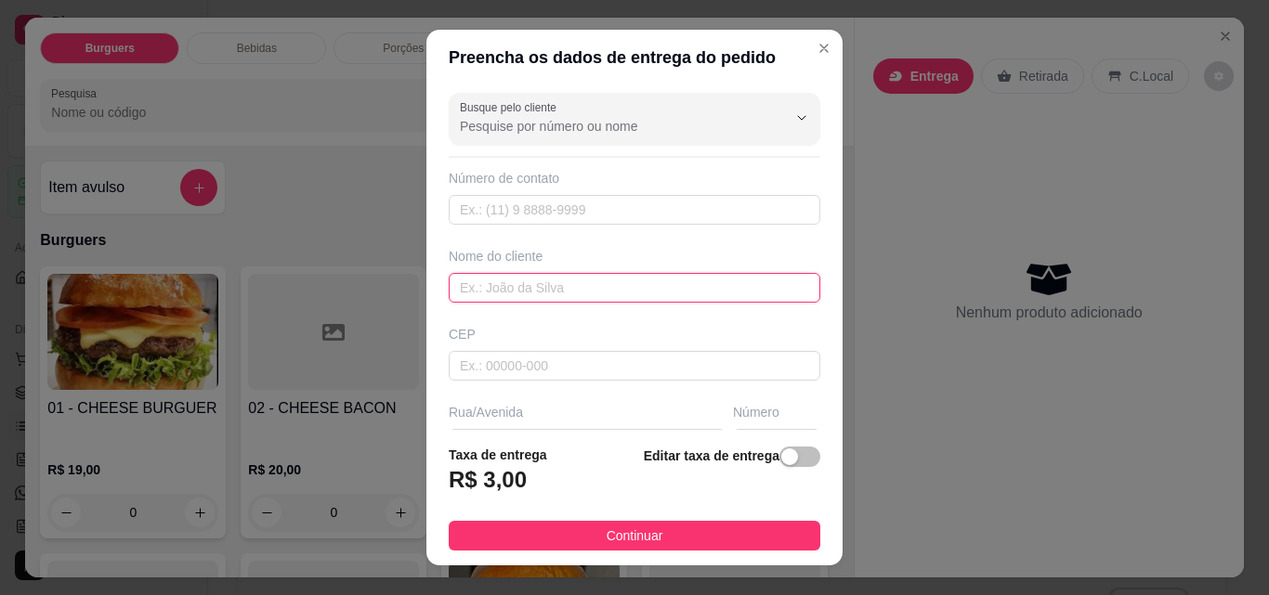
click at [564, 288] on input "text" at bounding box center [635, 288] width 372 height 30
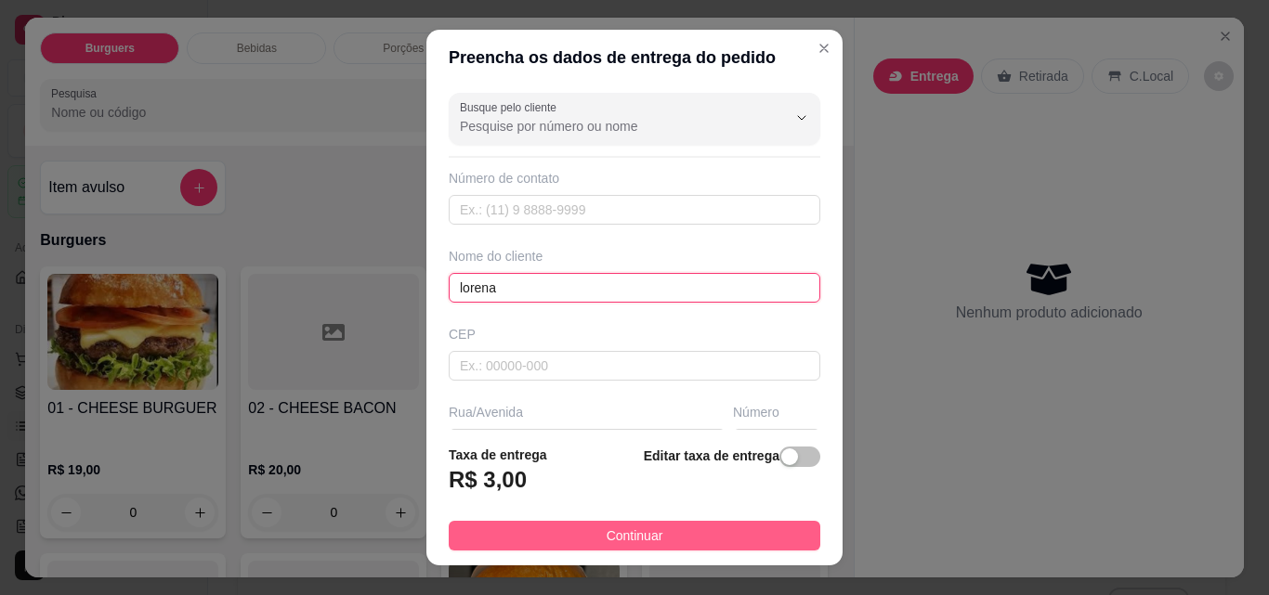
type input "lorena"
click at [503, 542] on button "Continuar" at bounding box center [635, 536] width 372 height 30
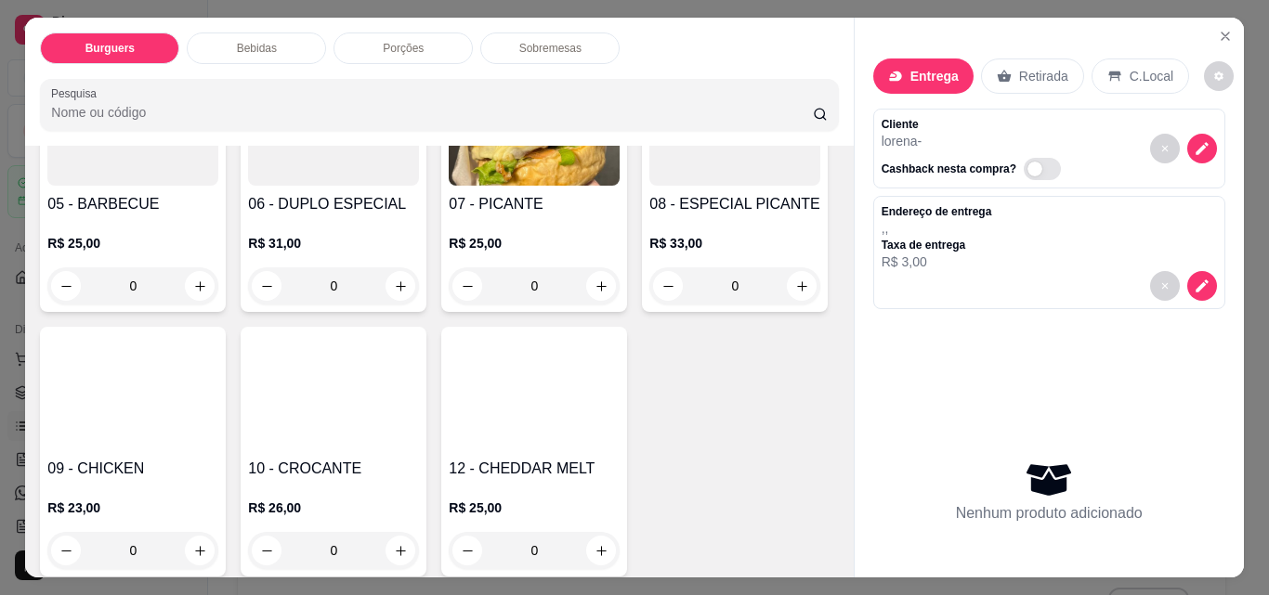
scroll to position [555, 0]
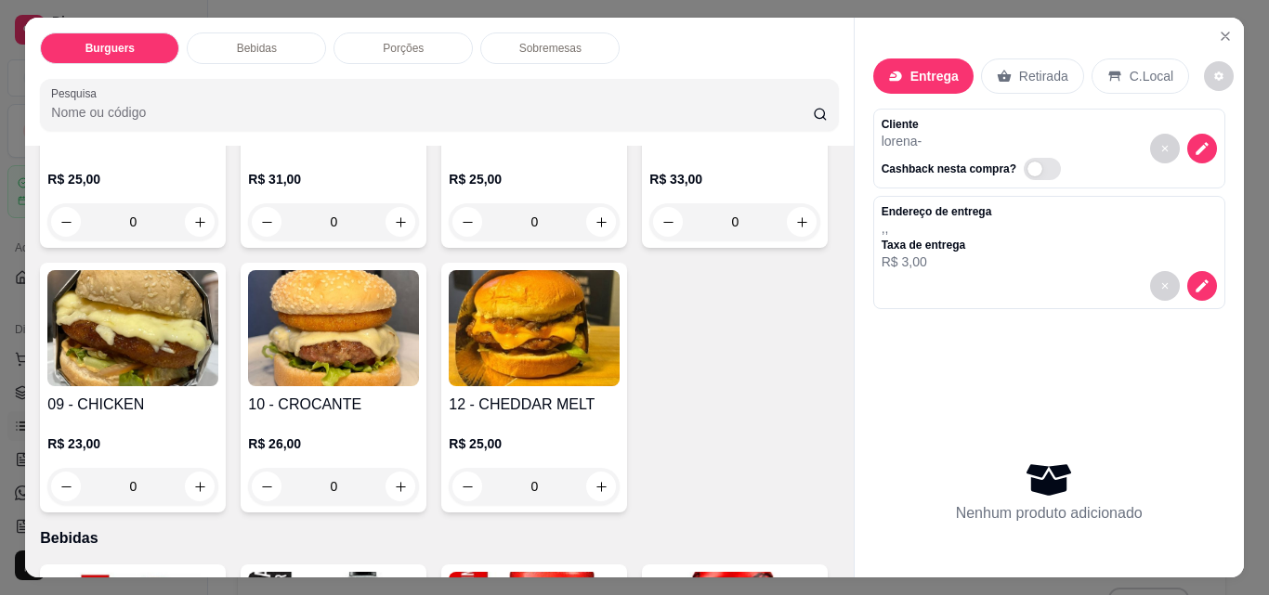
click at [449, 241] on div "0" at bounding box center [534, 221] width 171 height 37
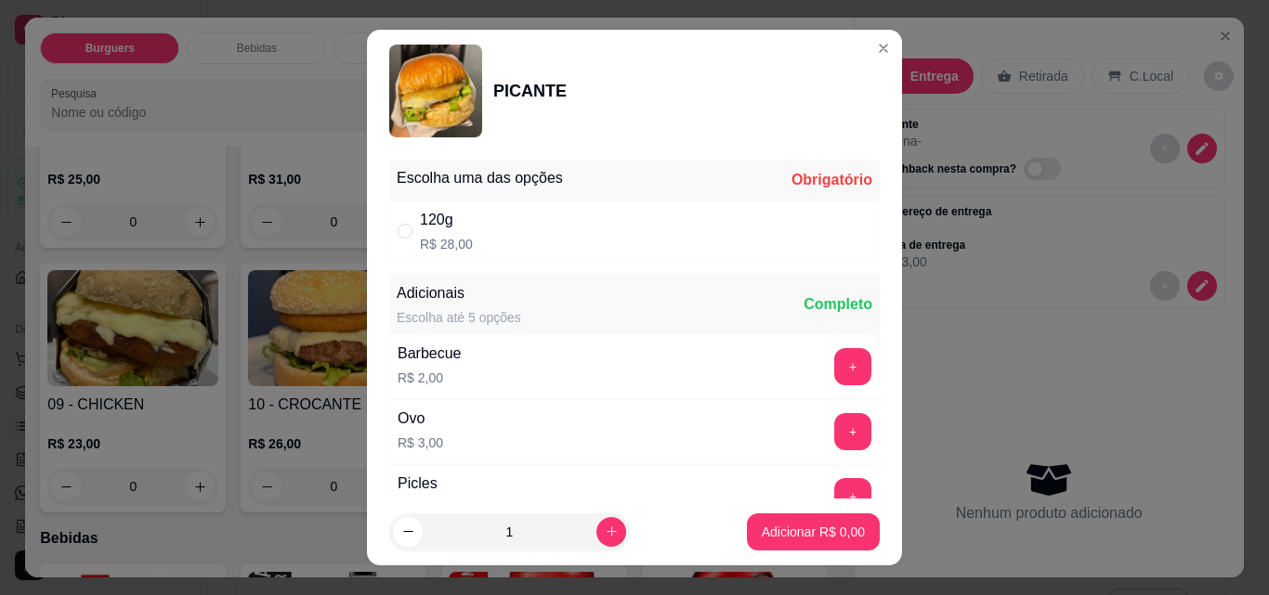
click at [629, 242] on div "120g R$ 28,00" at bounding box center [634, 231] width 490 height 61
radio input "true"
click at [779, 533] on p "Adicionar R$ 28,00" at bounding box center [809, 532] width 111 height 19
type input "1"
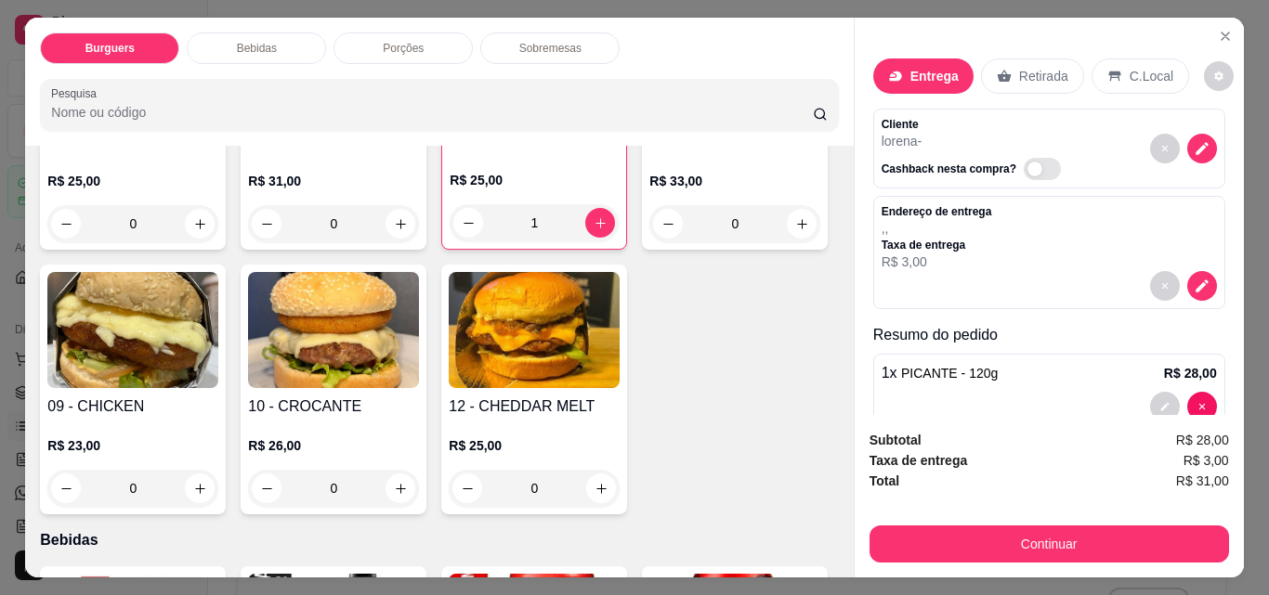
click at [649, 242] on div "0" at bounding box center [734, 223] width 171 height 37
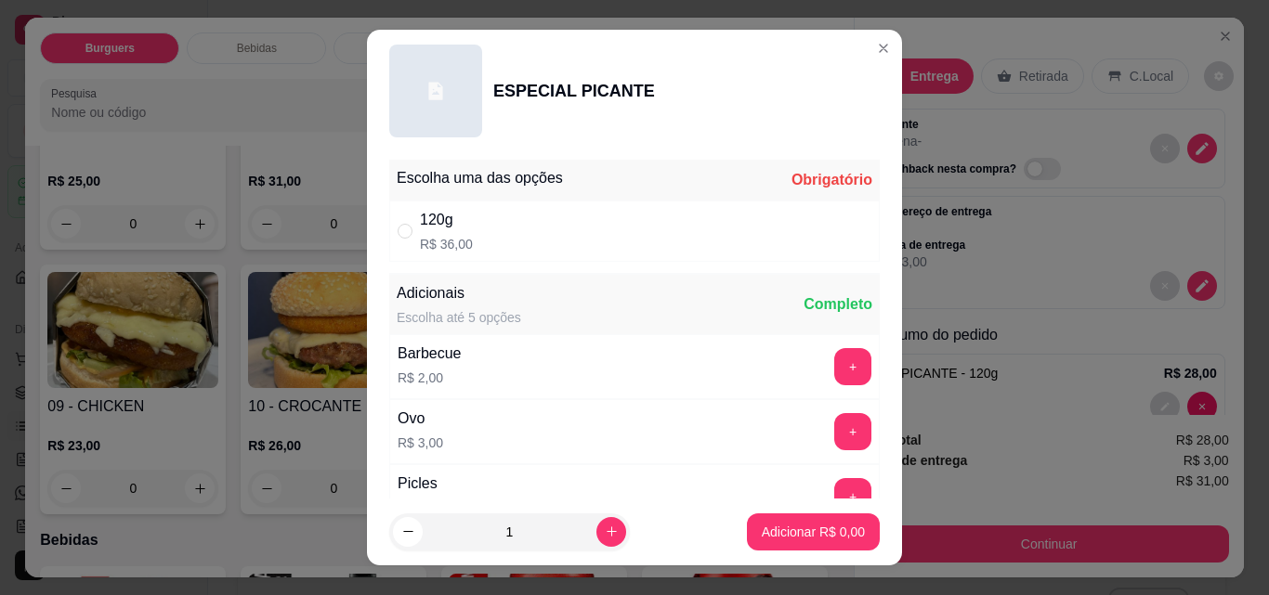
click at [588, 236] on div "120g R$ 36,00" at bounding box center [634, 231] width 490 height 61
radio input "true"
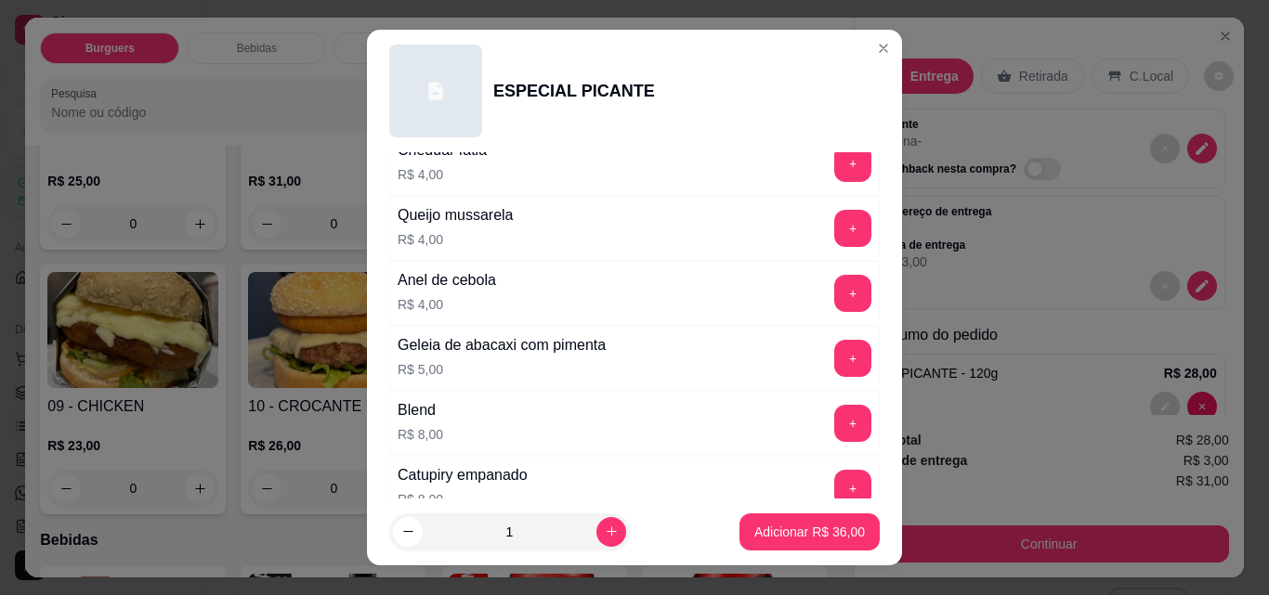
scroll to position [558, 0]
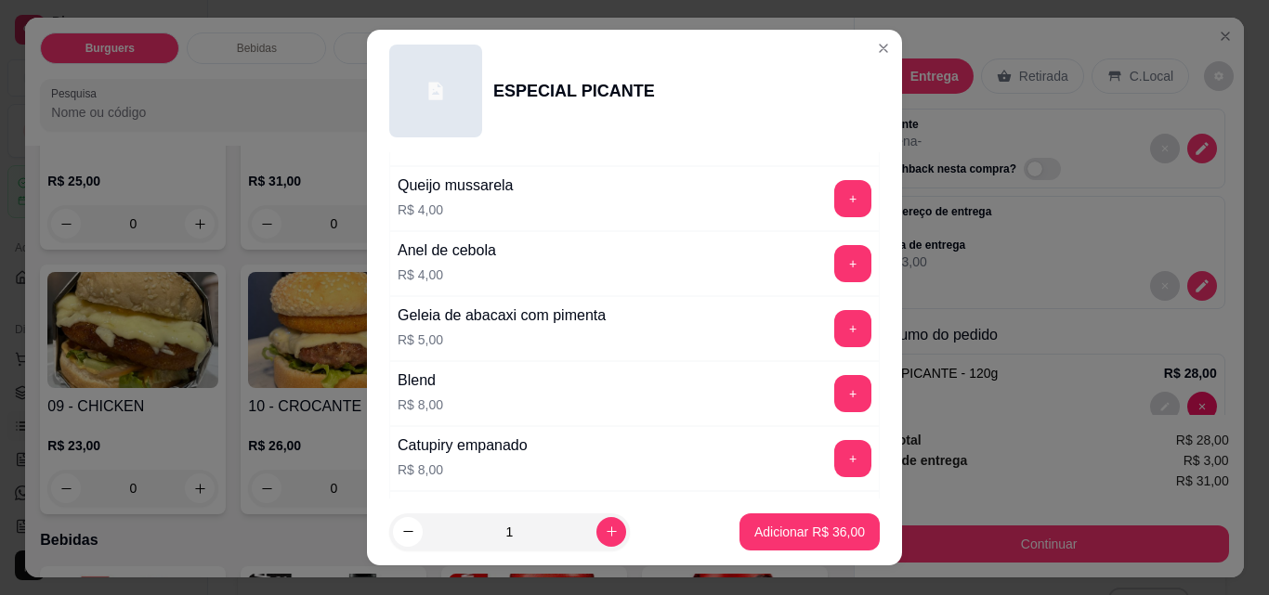
click at [834, 394] on button "+" at bounding box center [852, 393] width 37 height 37
click at [835, 396] on button "+" at bounding box center [853, 394] width 36 height 36
click at [802, 540] on p "Adicionar R$ 52,00" at bounding box center [809, 532] width 111 height 19
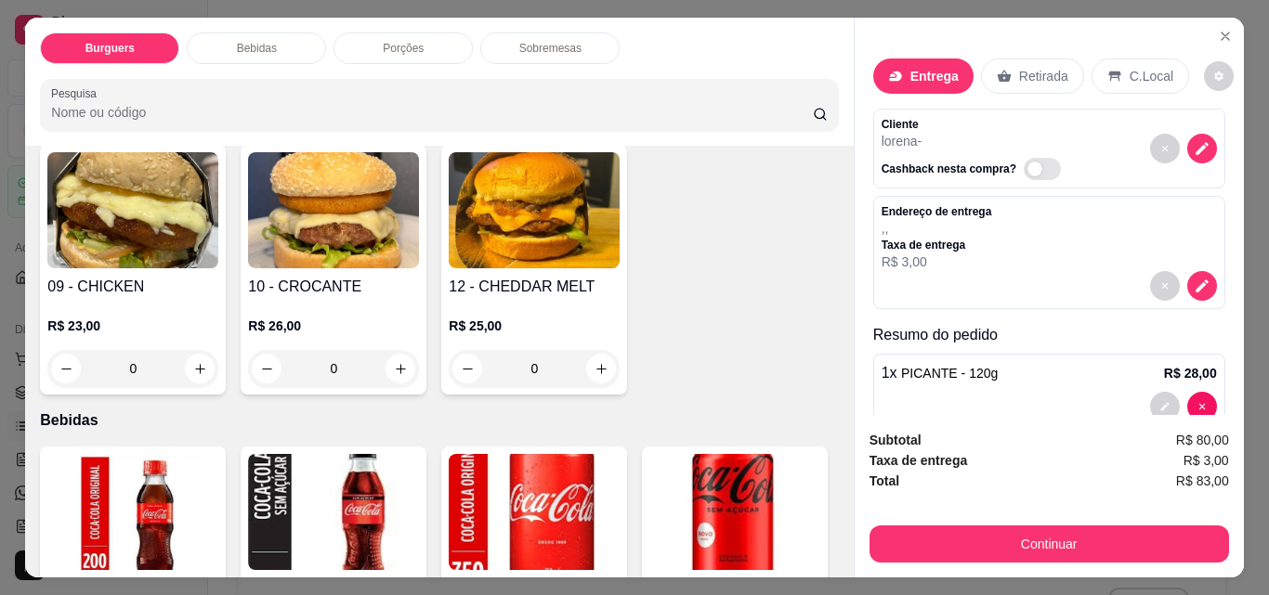
scroll to position [670, 0]
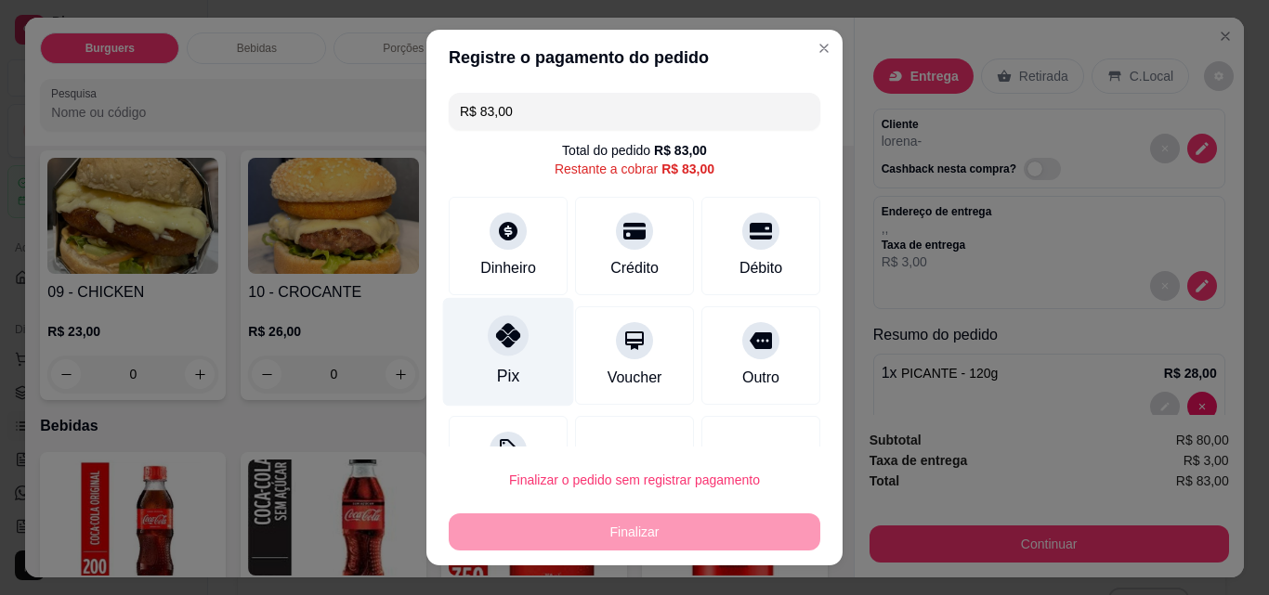
click at [523, 370] on div "Pix" at bounding box center [508, 352] width 131 height 109
type input "R$ 0,00"
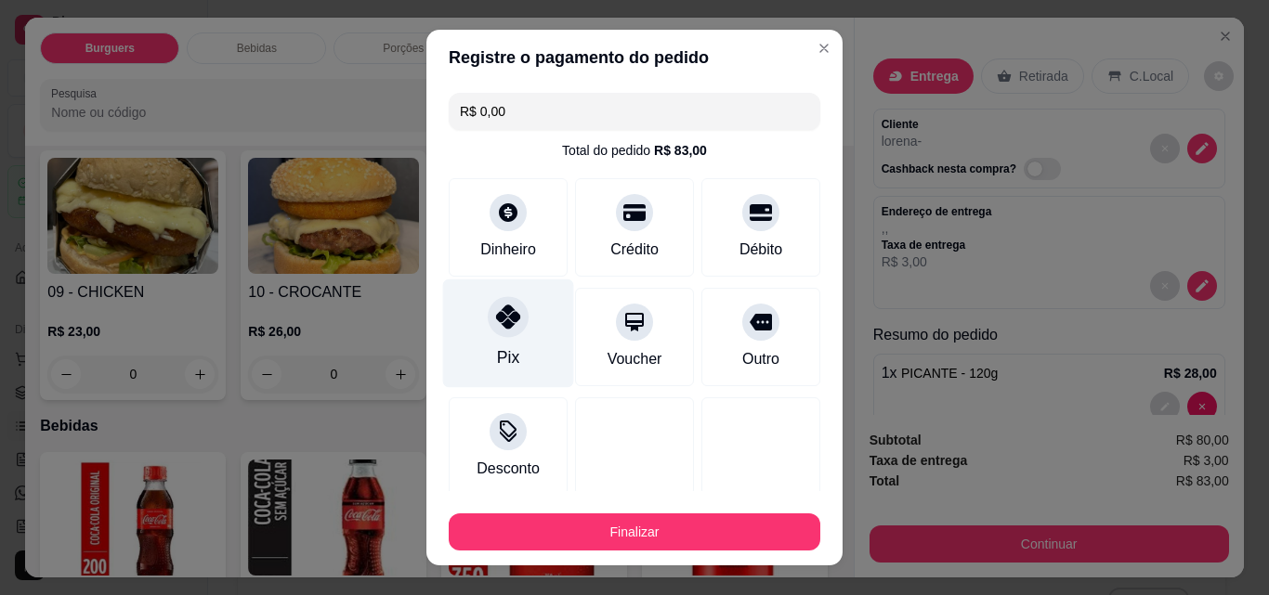
click at [645, 530] on button "Finalizar" at bounding box center [635, 532] width 372 height 37
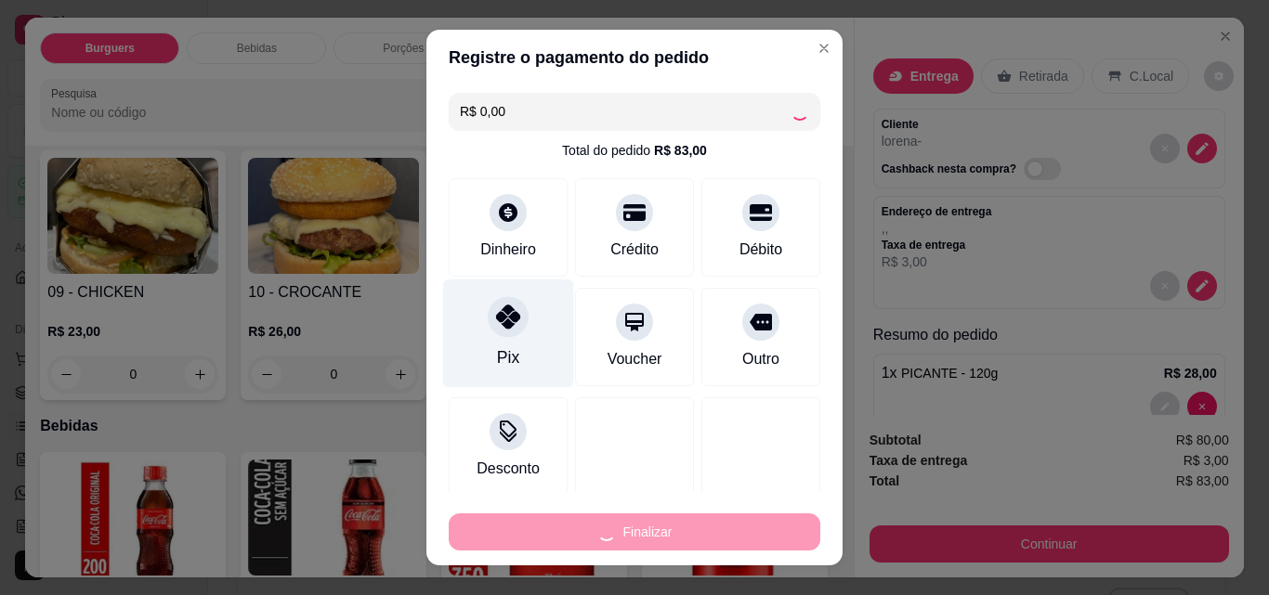
type input "0"
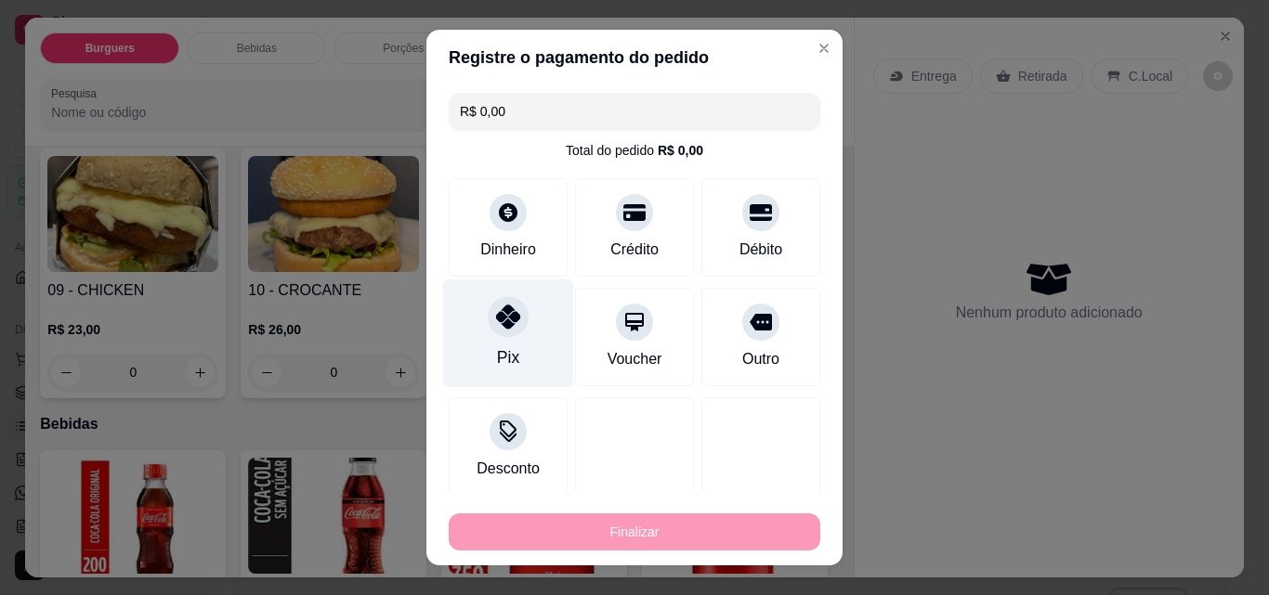
type input "-R$ 83,00"
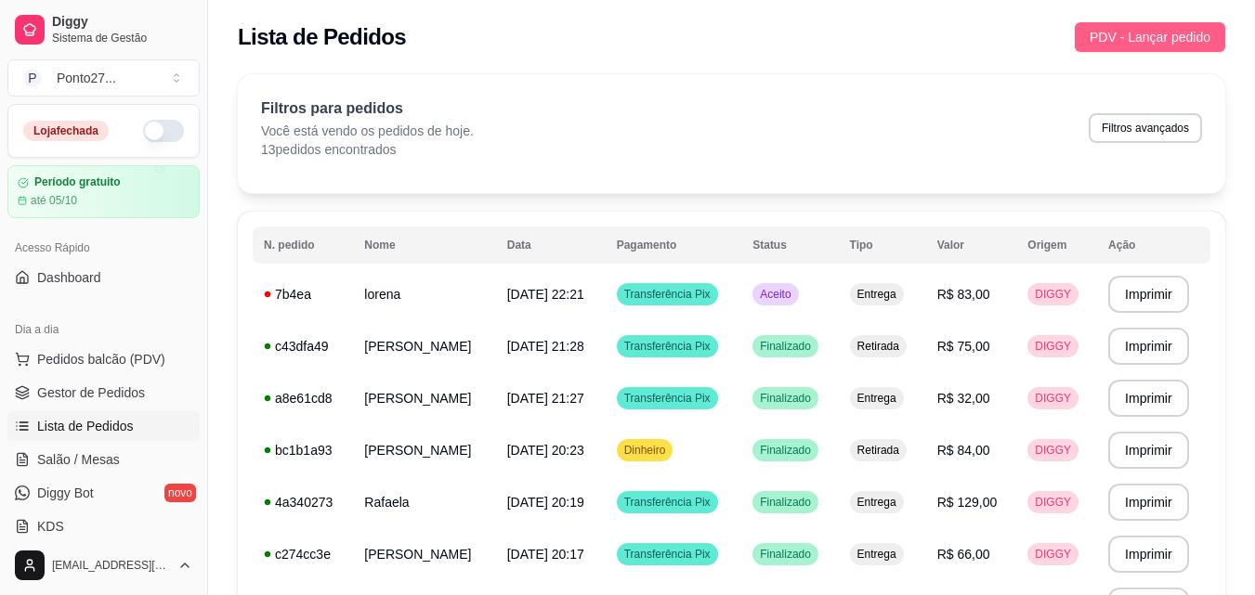
click at [1123, 26] on button "PDV - Lançar pedido" at bounding box center [1150, 37] width 150 height 30
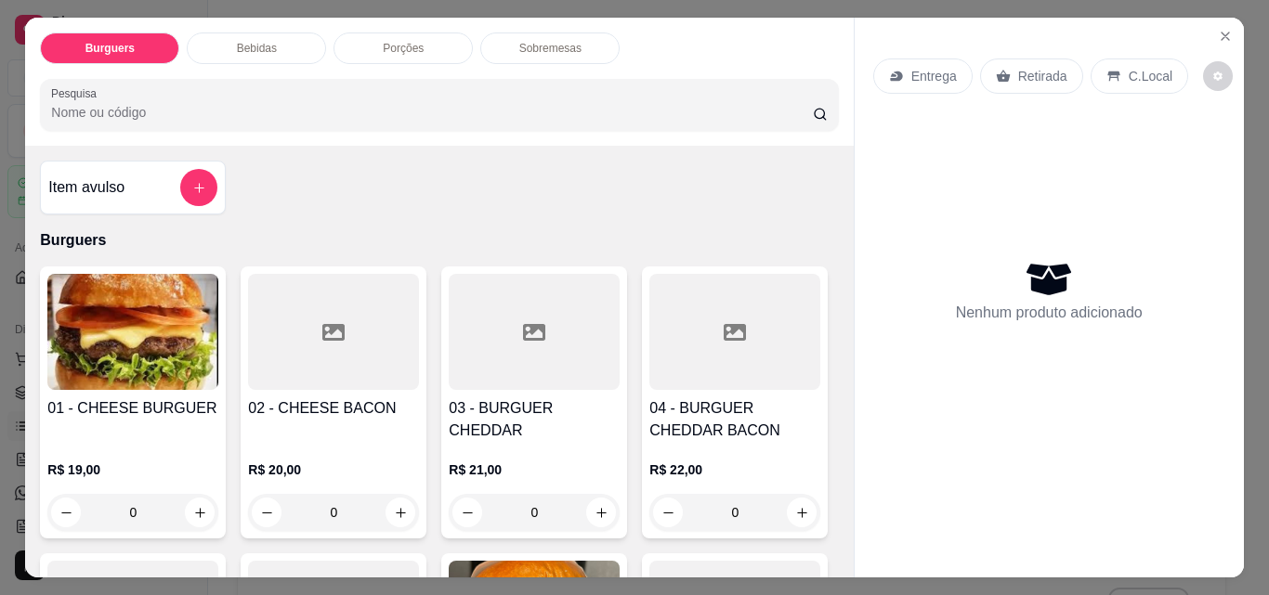
click at [918, 67] on p "Entrega" at bounding box center [934, 76] width 46 height 19
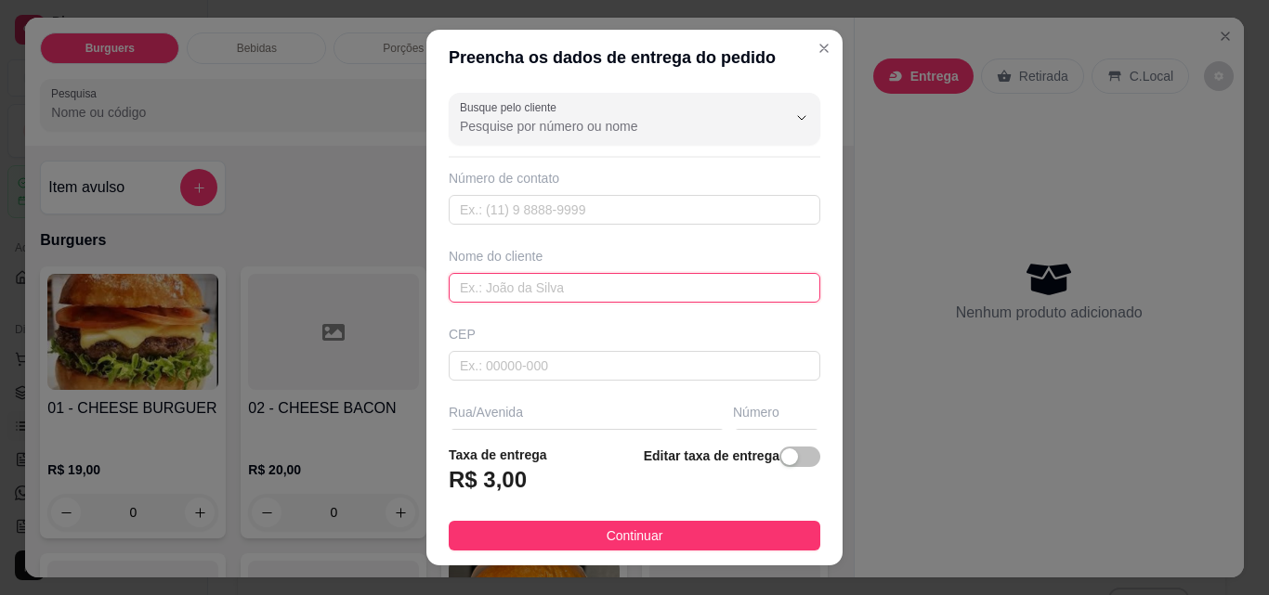
click at [633, 280] on input "text" at bounding box center [635, 288] width 372 height 30
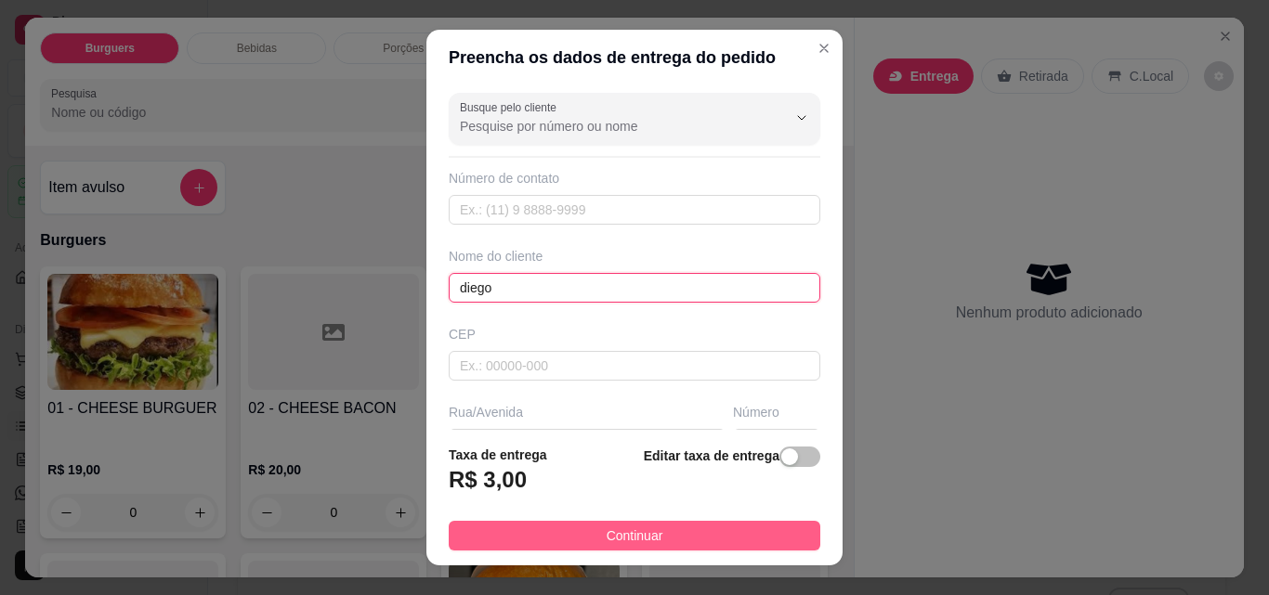
type input "diego"
click at [579, 531] on button "Continuar" at bounding box center [635, 536] width 372 height 30
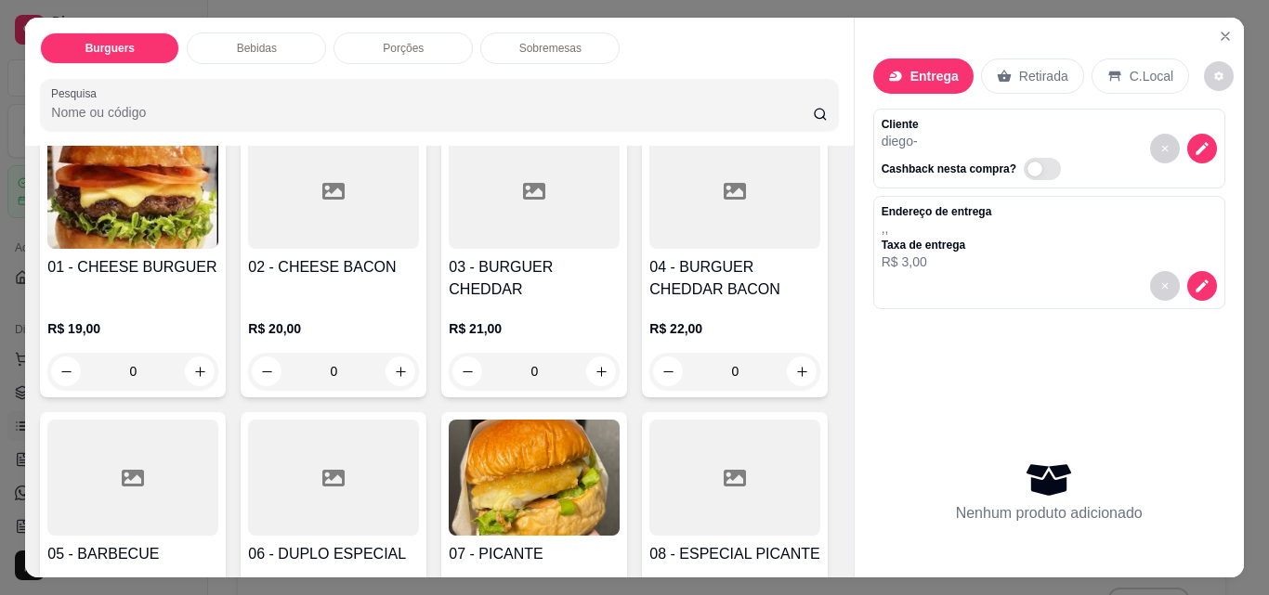
scroll to position [127, 0]
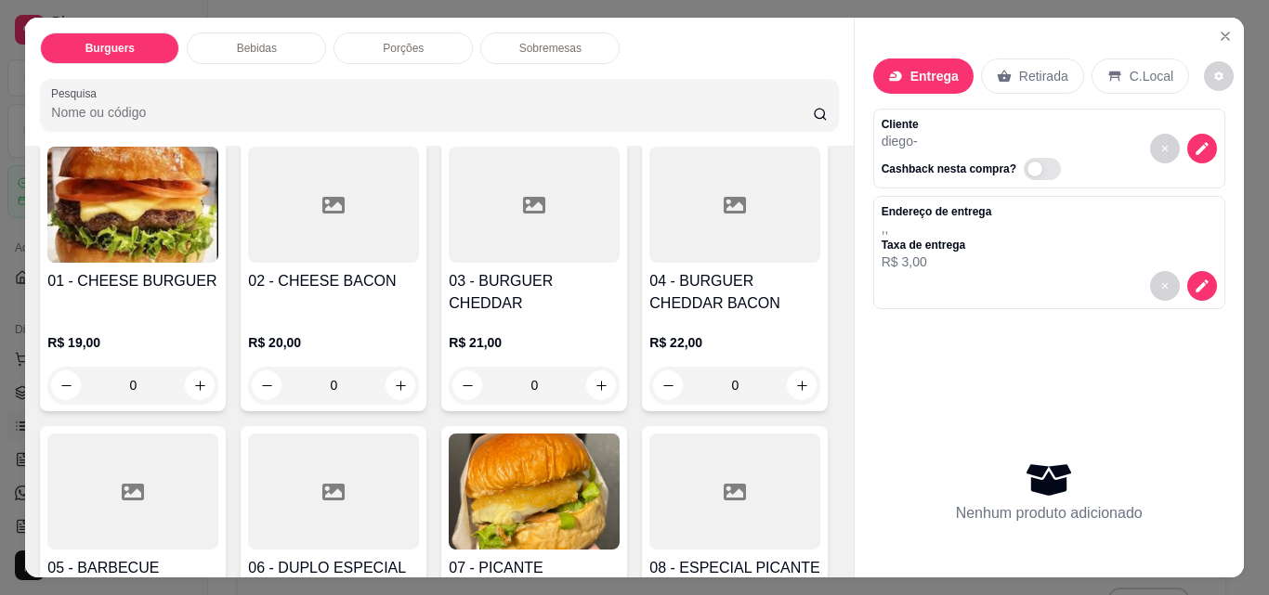
click at [401, 367] on div "0" at bounding box center [333, 385] width 171 height 37
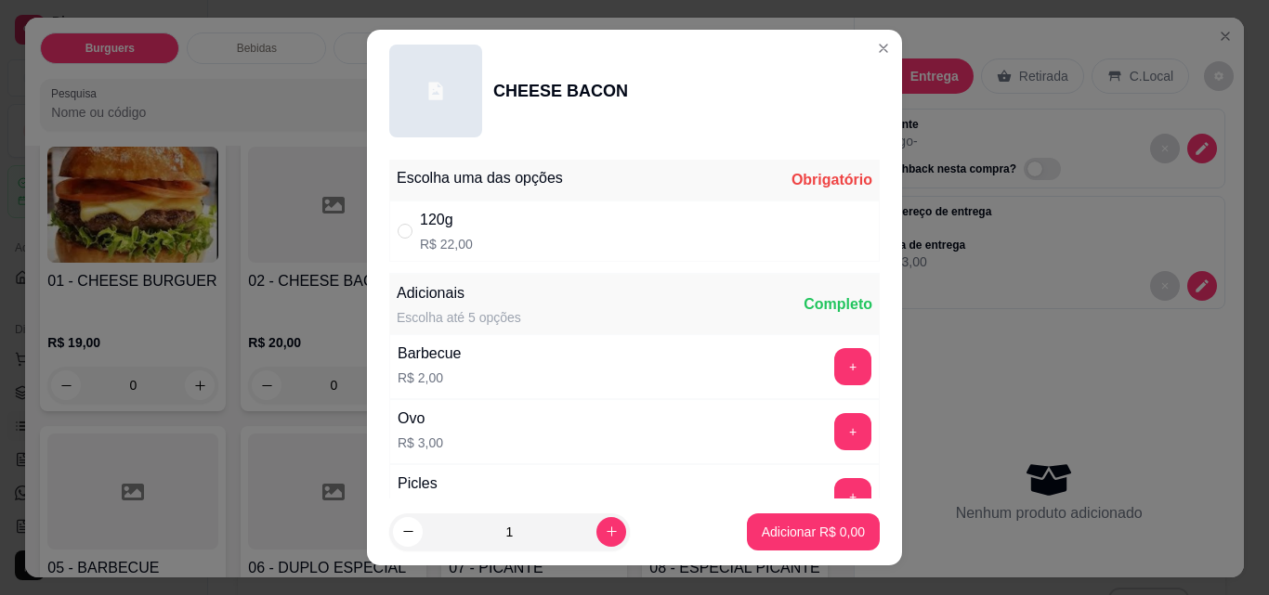
click at [603, 236] on div "120g R$ 22,00" at bounding box center [634, 231] width 490 height 61
radio input "true"
click at [797, 538] on p "Adicionar R$ 22,00" at bounding box center [809, 532] width 111 height 19
type input "1"
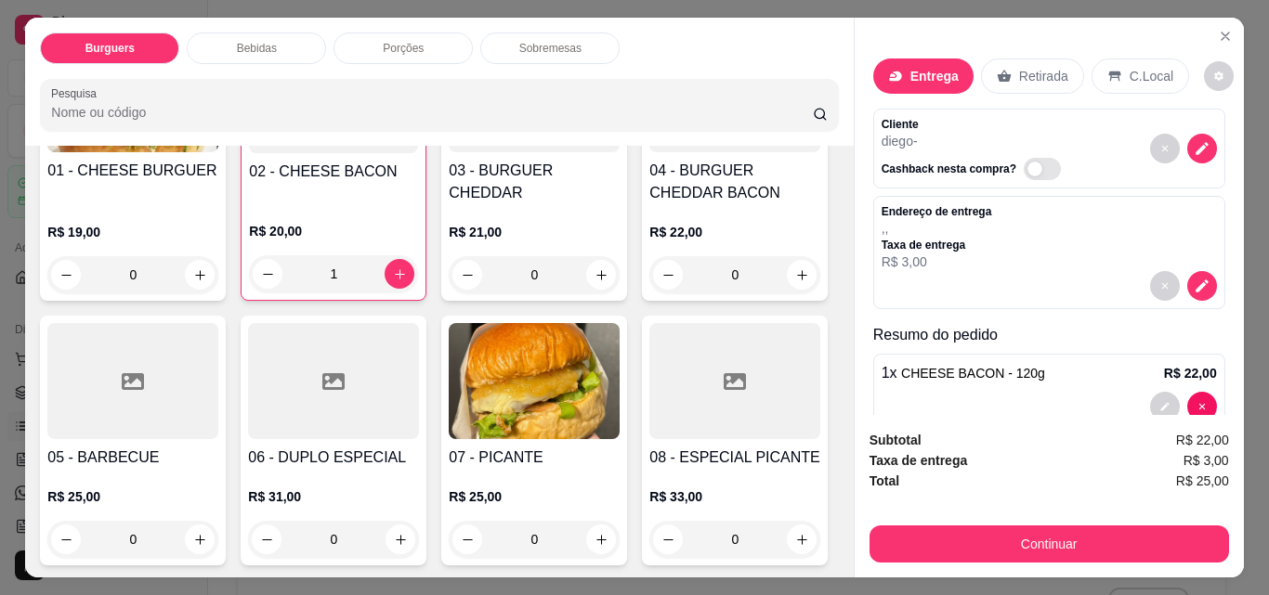
scroll to position [245, 0]
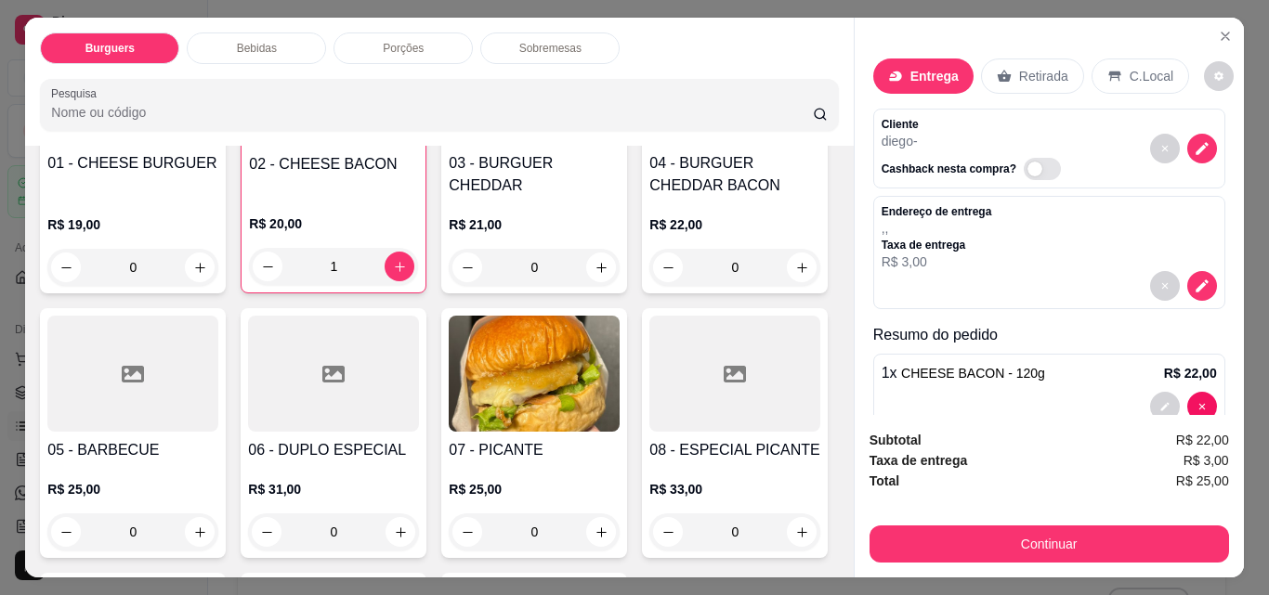
click at [218, 529] on div "0" at bounding box center [132, 532] width 171 height 37
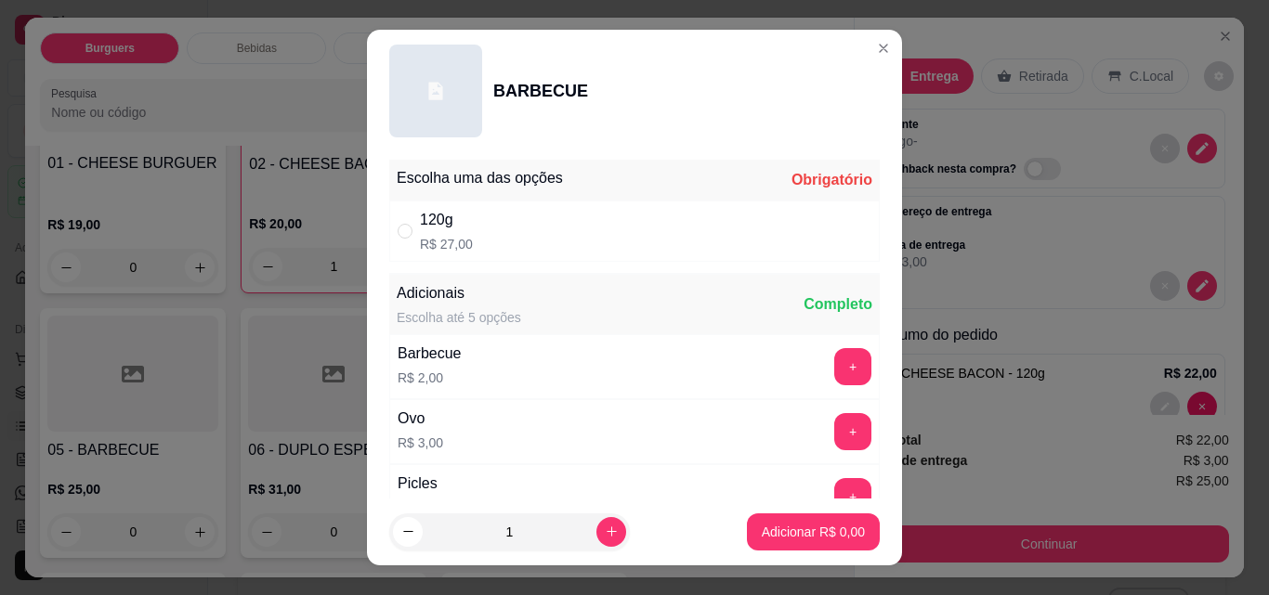
click at [559, 242] on div "120g R$ 27,00" at bounding box center [634, 231] width 490 height 61
radio input "true"
click at [779, 542] on button "Adicionar R$ 27,00" at bounding box center [809, 532] width 140 height 37
type input "1"
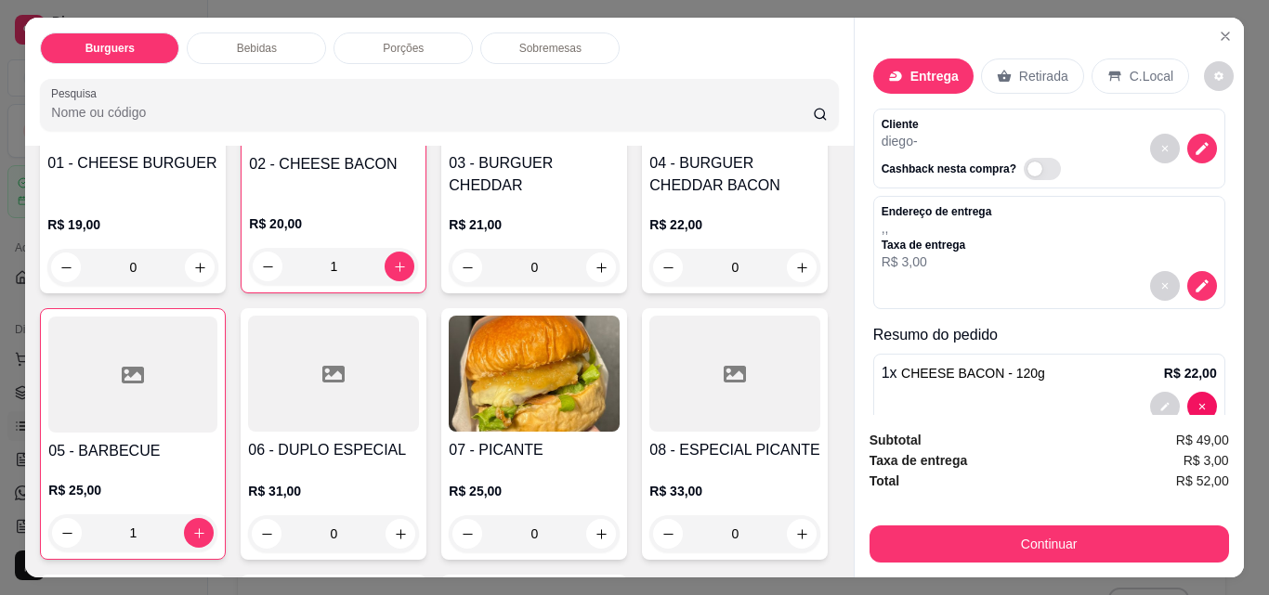
click at [419, 528] on div "0" at bounding box center [333, 534] width 171 height 37
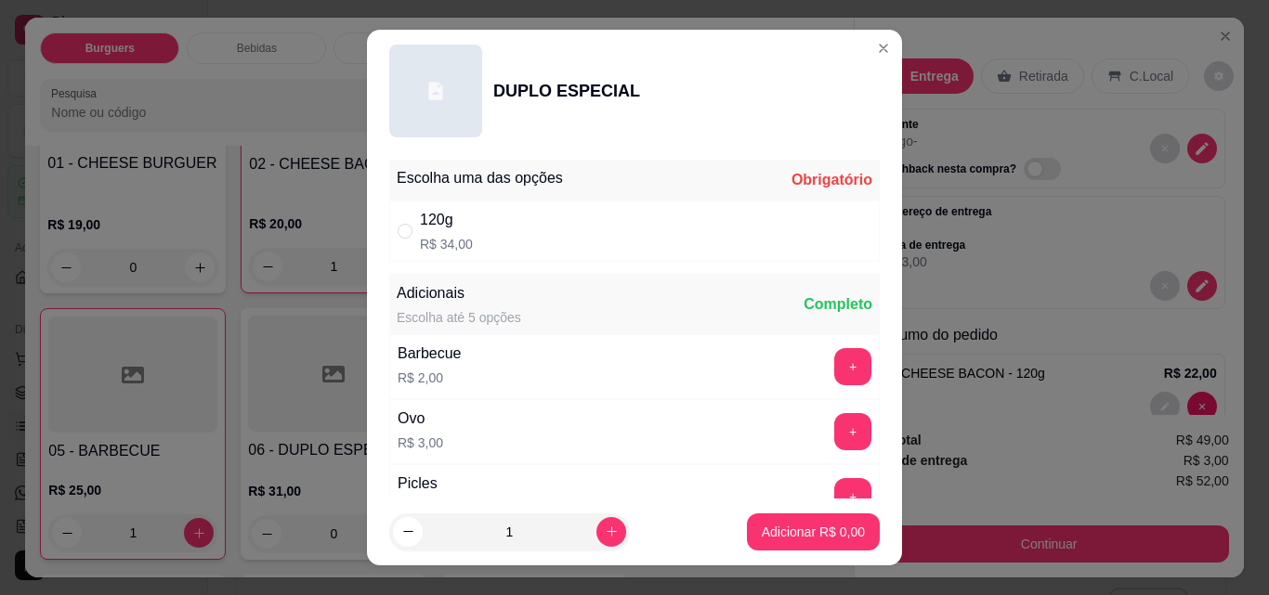
click at [574, 237] on div "120g R$ 34,00" at bounding box center [634, 231] width 490 height 61
radio input "true"
click at [777, 542] on button "Adicionar R$ 34,00" at bounding box center [809, 532] width 140 height 37
type input "1"
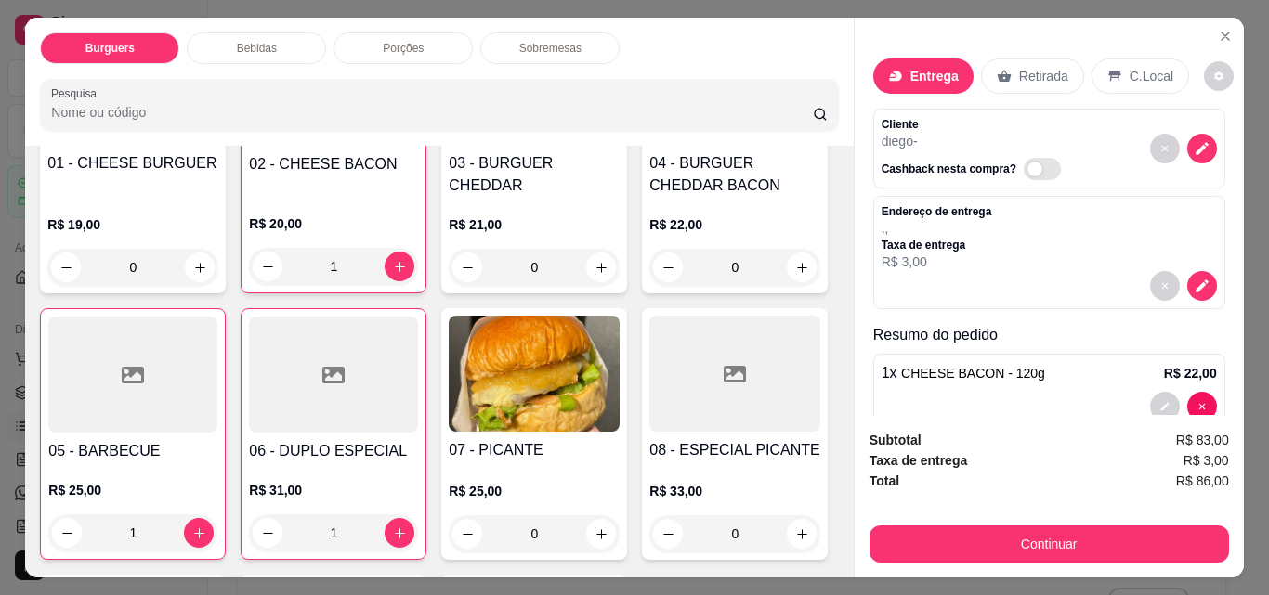
click at [540, 55] on div "Sobremesas" at bounding box center [549, 49] width 139 height 32
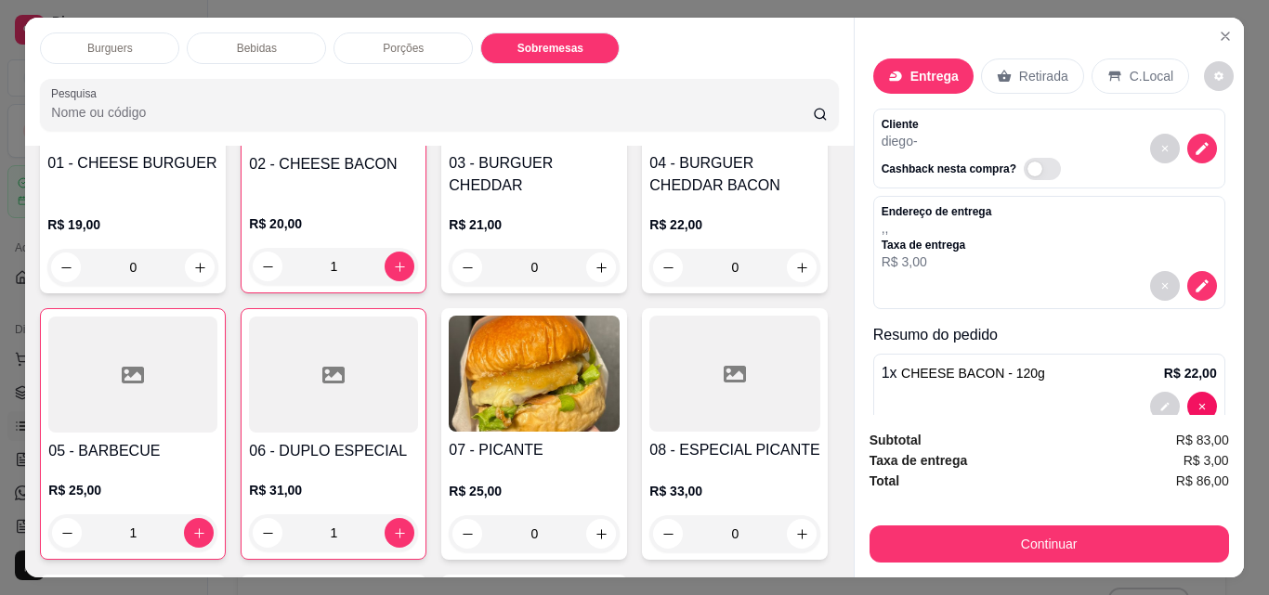
scroll to position [48, 0]
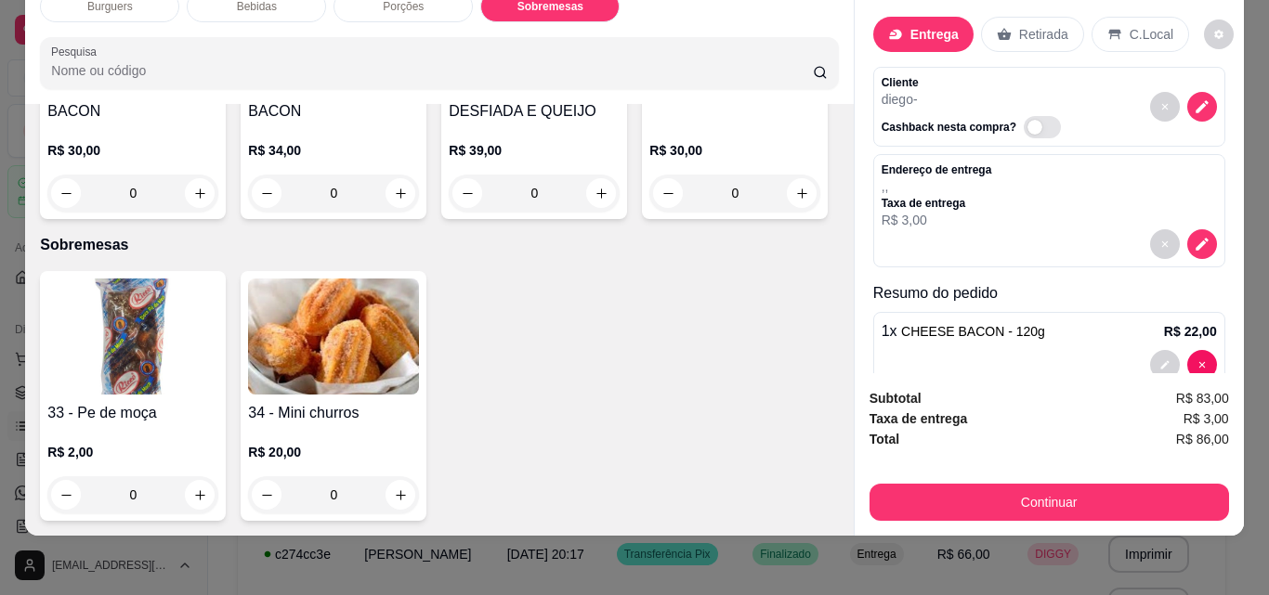
click at [398, 490] on button "increase-product-quantity" at bounding box center [400, 495] width 30 height 30
type input "1"
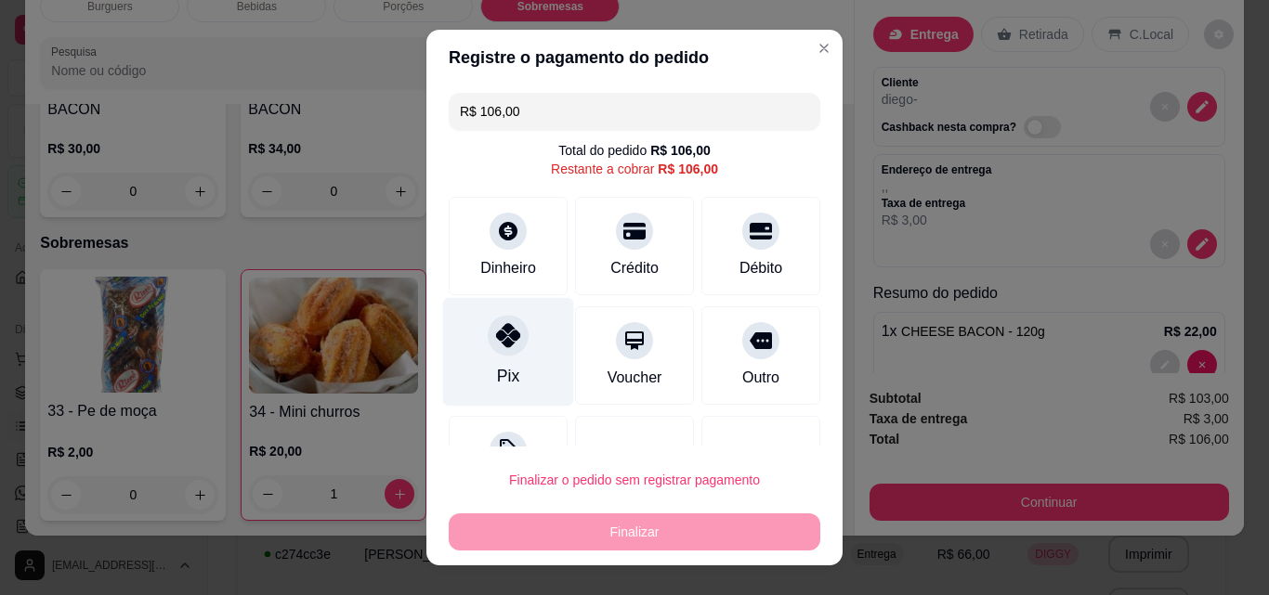
click at [506, 347] on icon at bounding box center [508, 335] width 24 height 24
type input "R$ 0,00"
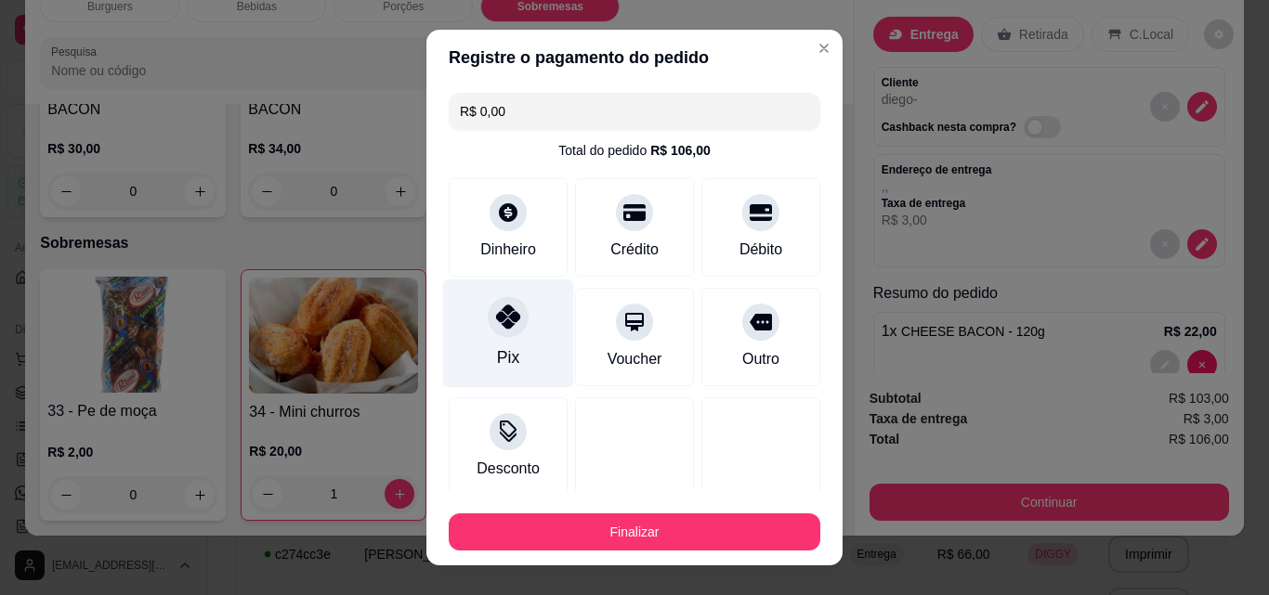
click at [611, 537] on button "Finalizar" at bounding box center [635, 532] width 372 height 37
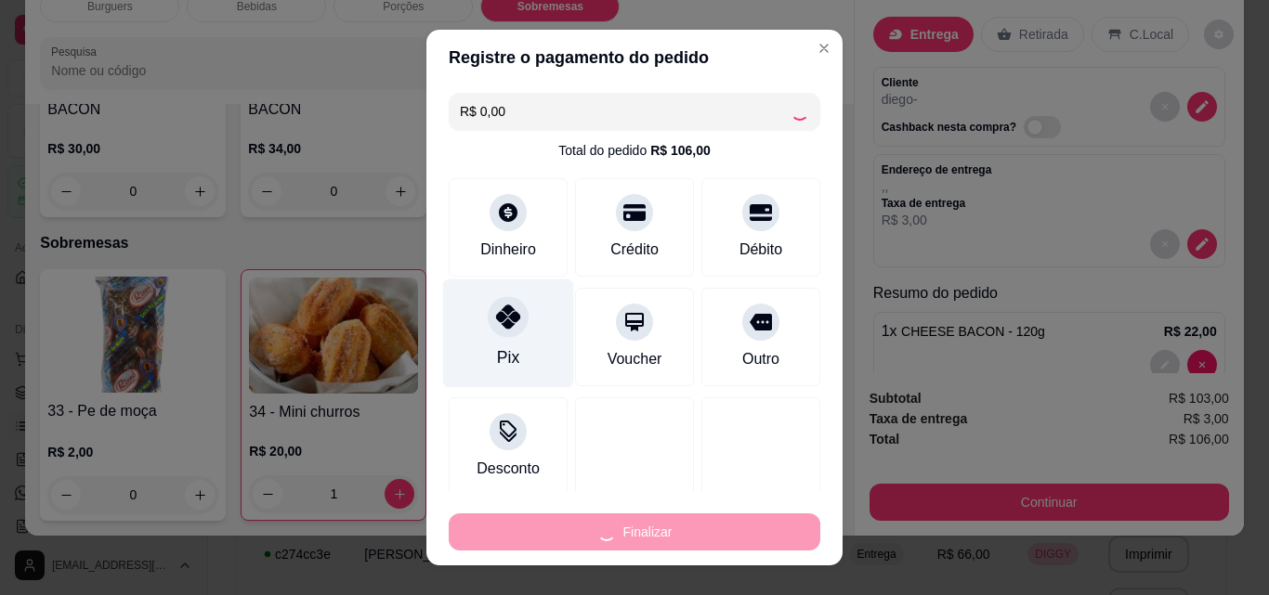
type input "0"
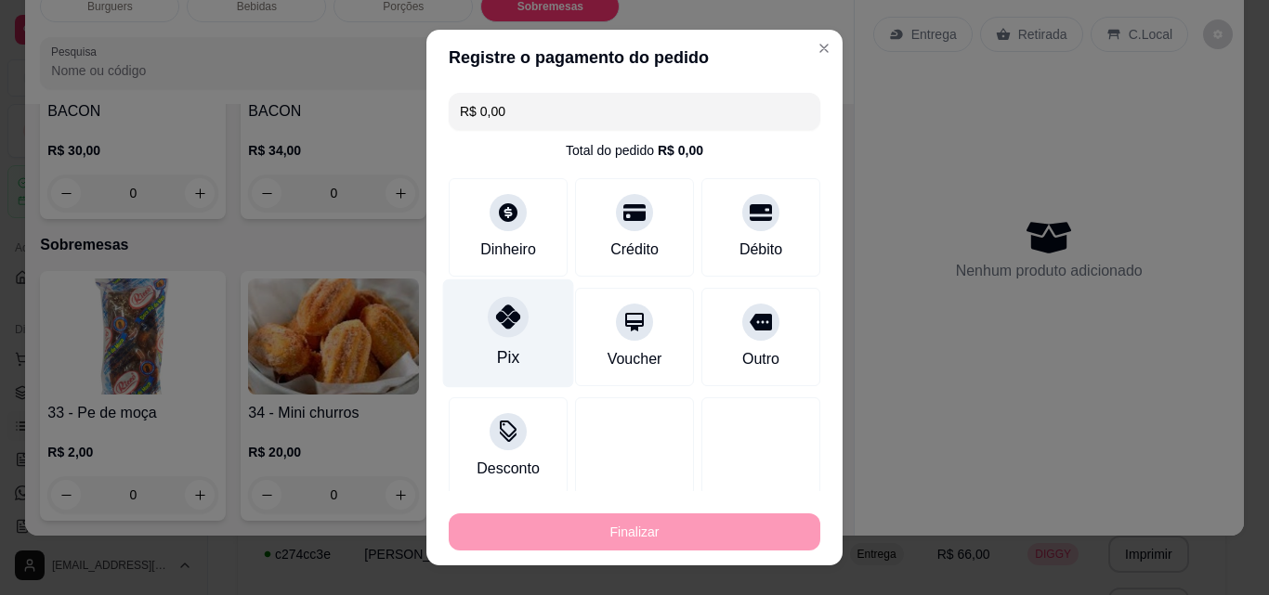
type input "-R$ 106,00"
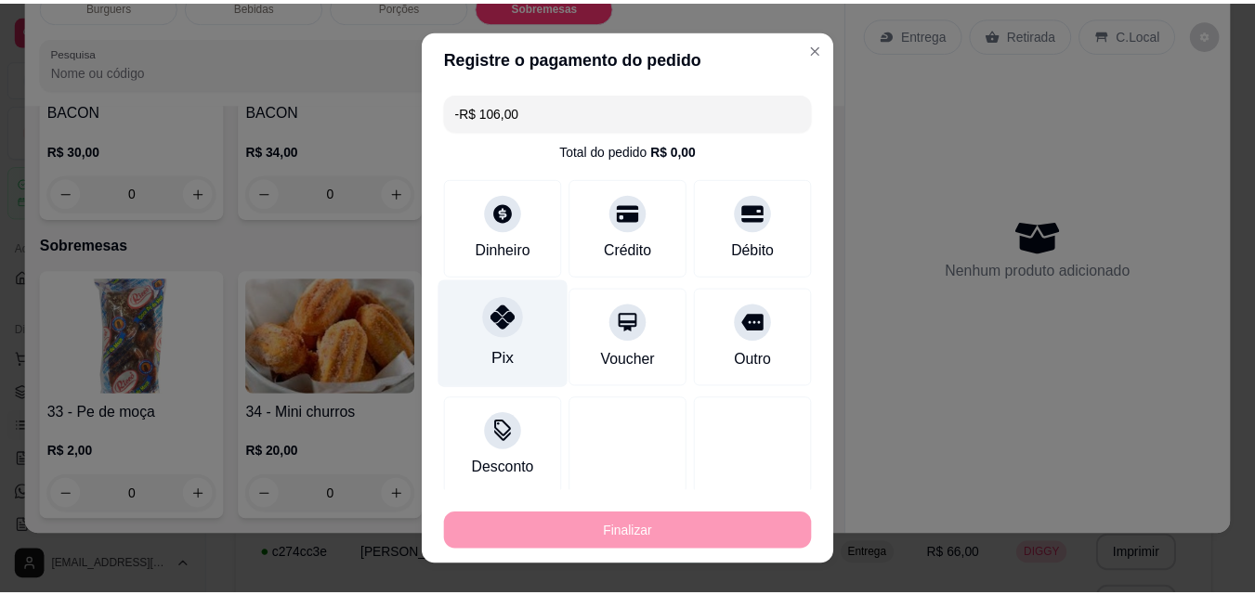
scroll to position [3375, 0]
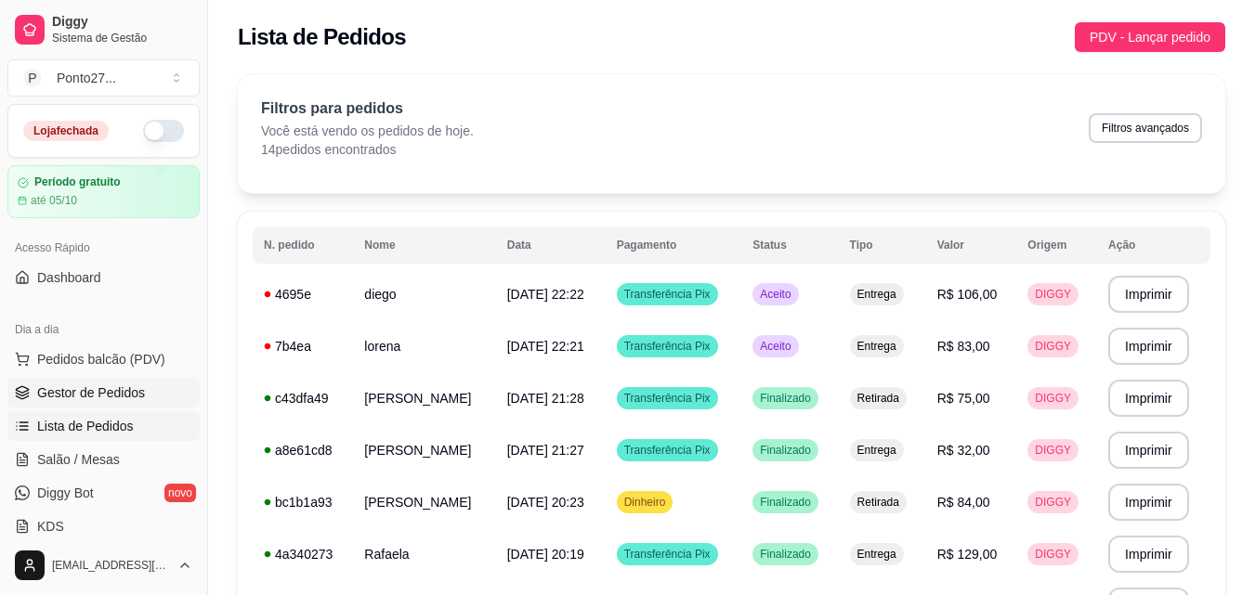
click at [149, 387] on link "Gestor de Pedidos" at bounding box center [103, 393] width 192 height 30
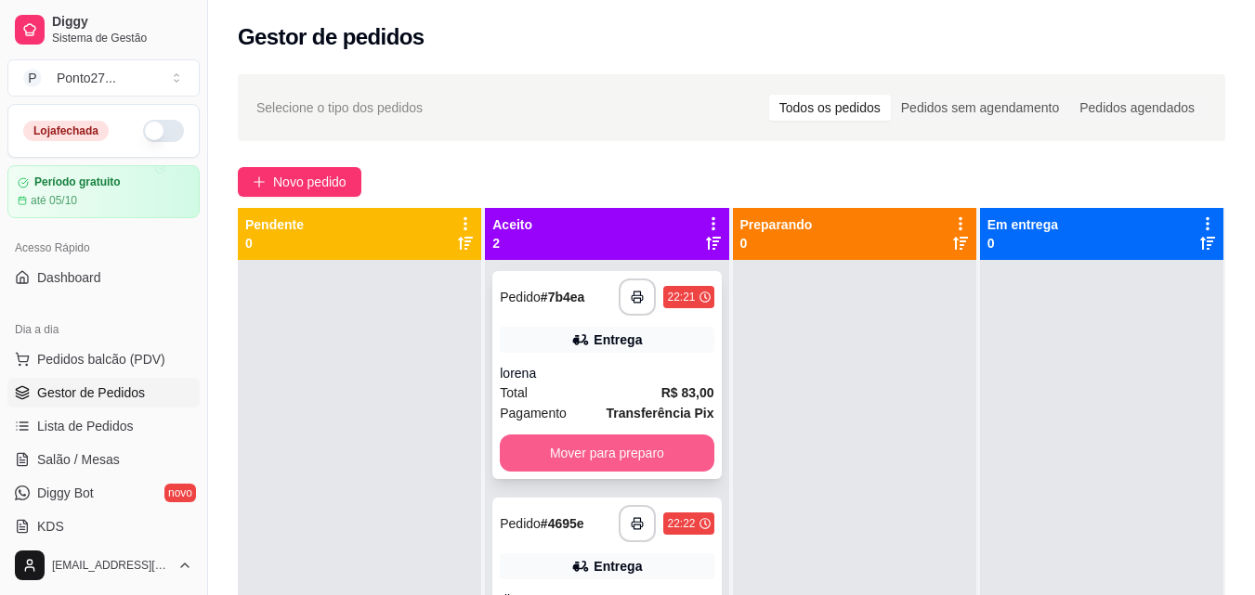
click at [636, 457] on button "Mover para preparo" at bounding box center [607, 453] width 214 height 37
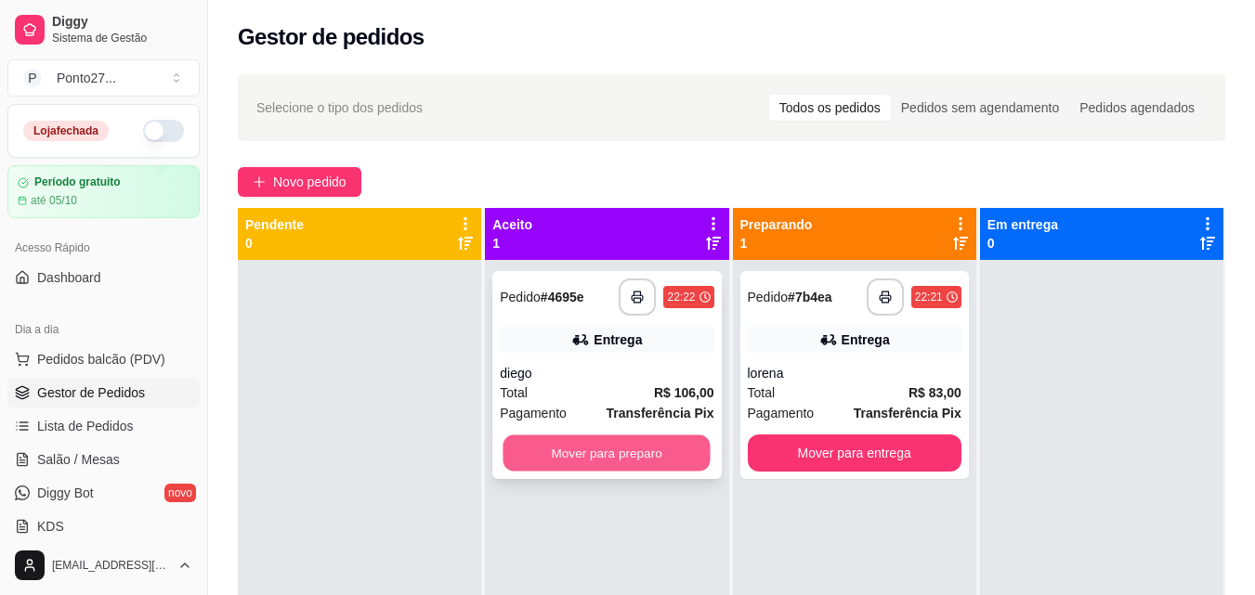
click at [636, 457] on button "Mover para preparo" at bounding box center [606, 454] width 207 height 36
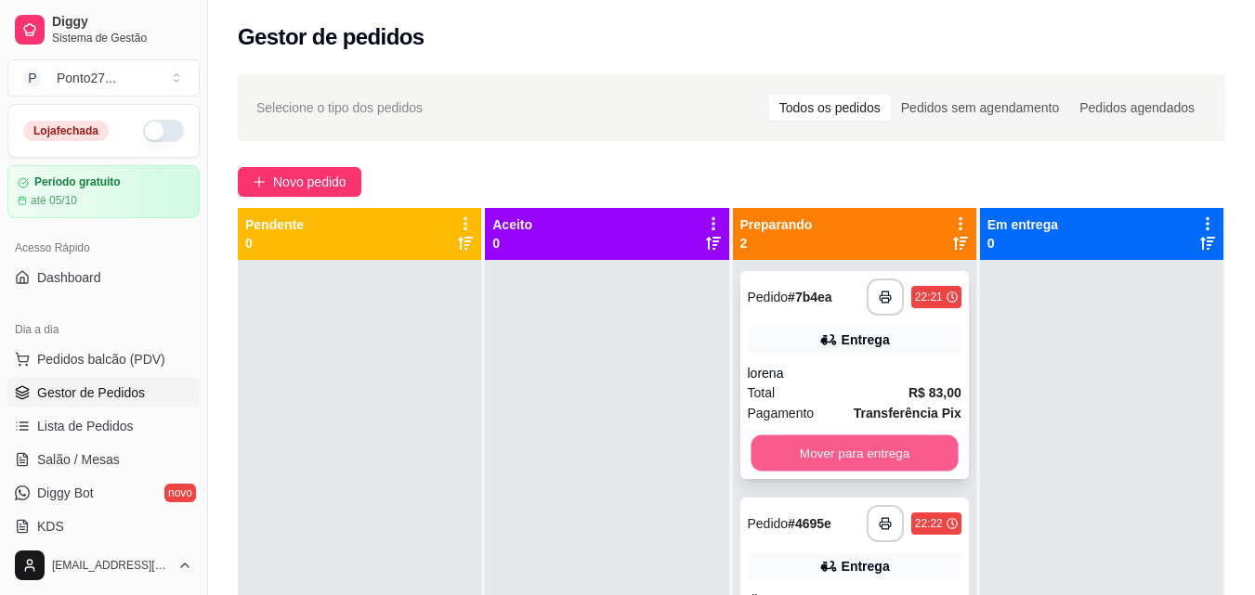
click at [850, 450] on button "Mover para entrega" at bounding box center [854, 454] width 207 height 36
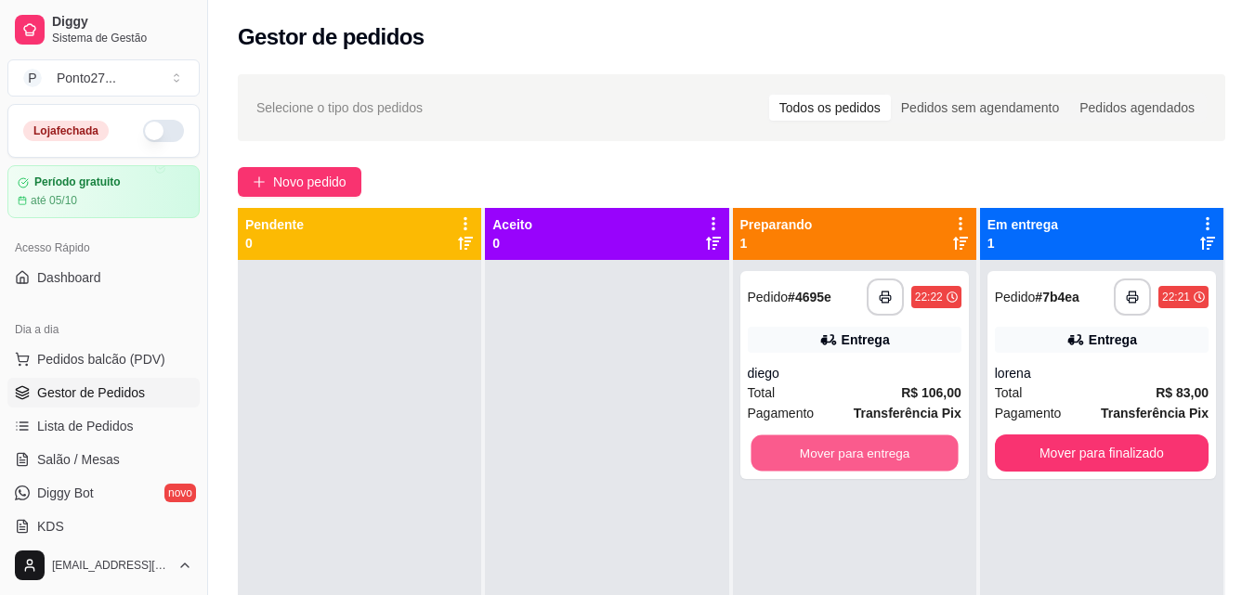
click at [850, 450] on button "Mover para entrega" at bounding box center [854, 454] width 207 height 36
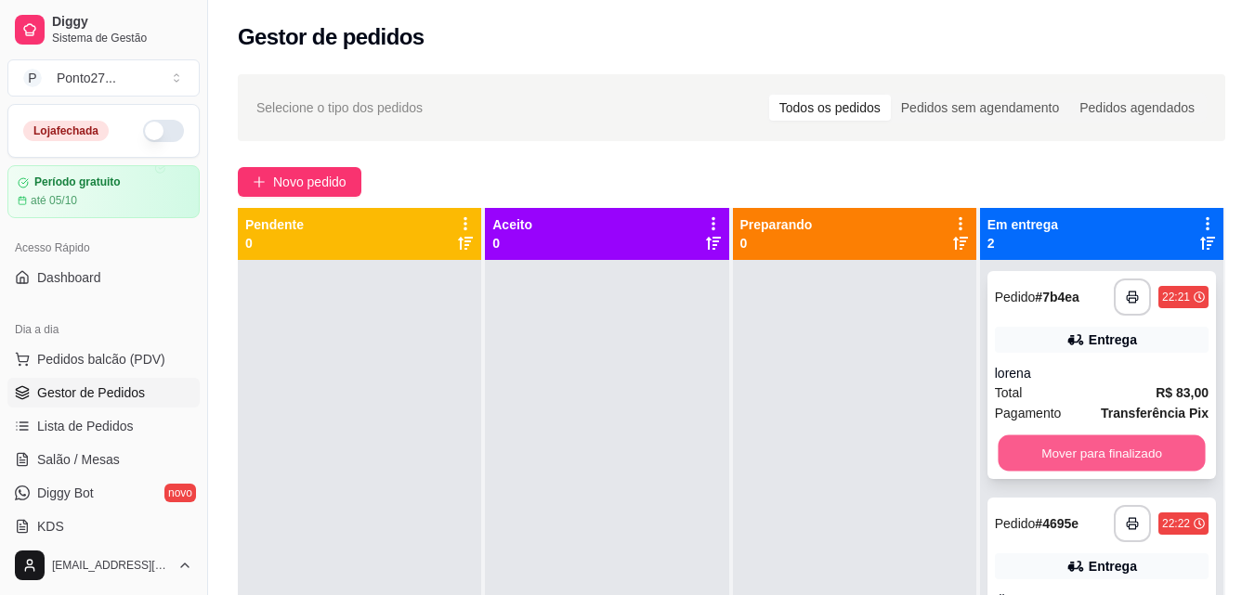
click at [1077, 448] on button "Mover para finalizado" at bounding box center [1101, 454] width 207 height 36
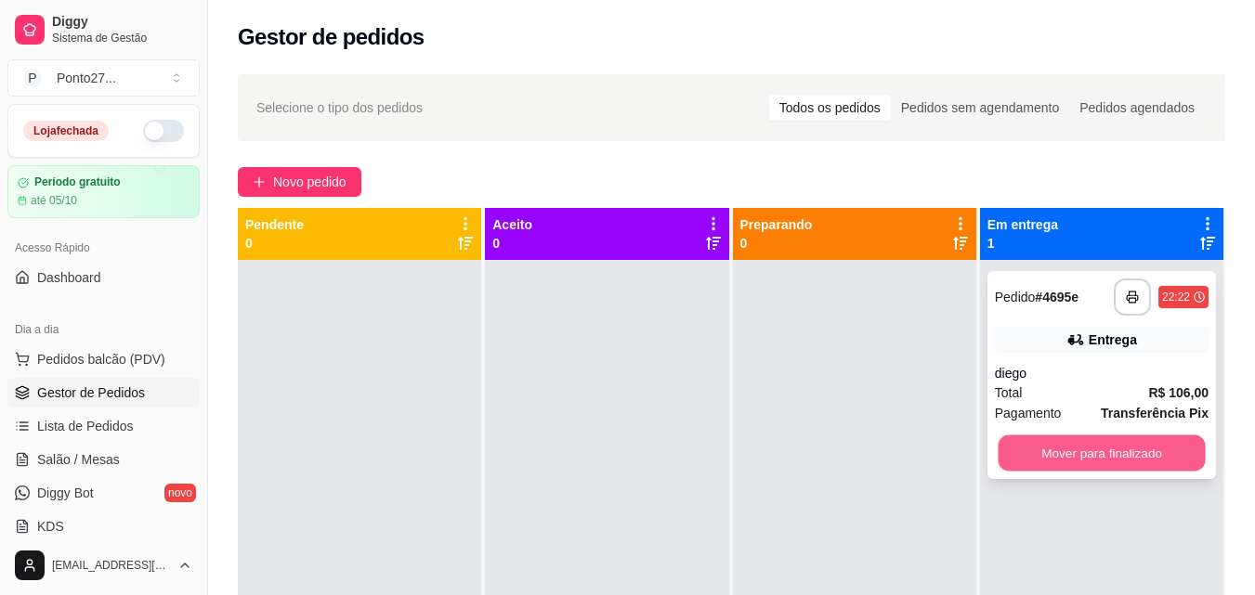
click at [1077, 448] on button "Mover para finalizado" at bounding box center [1101, 454] width 207 height 36
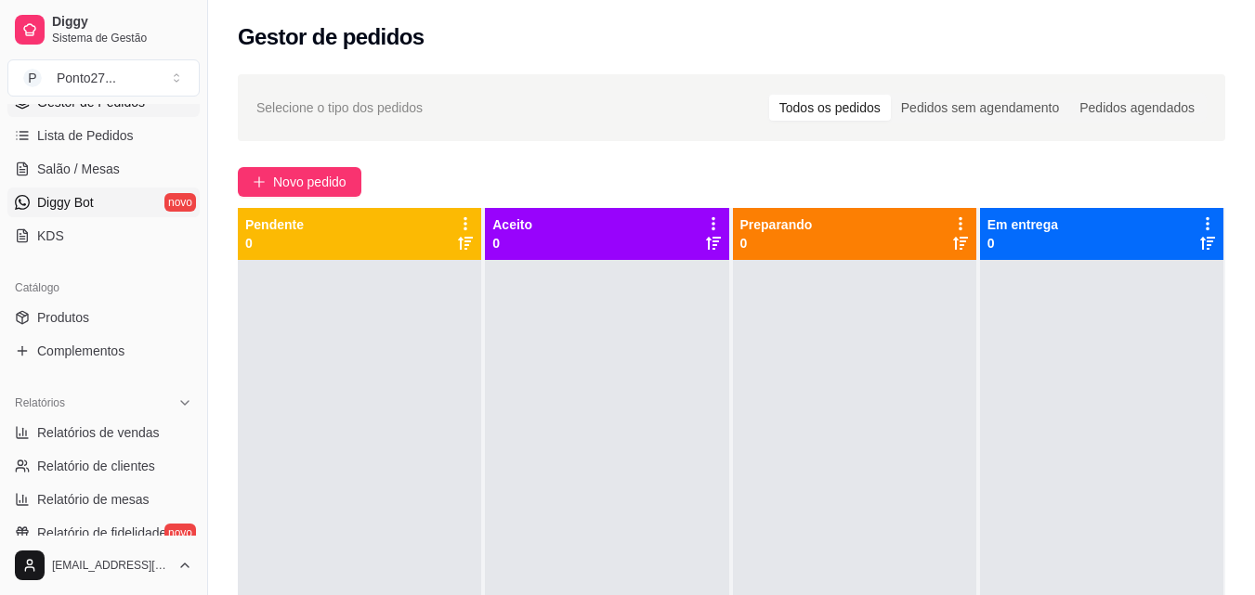
scroll to position [295, 0]
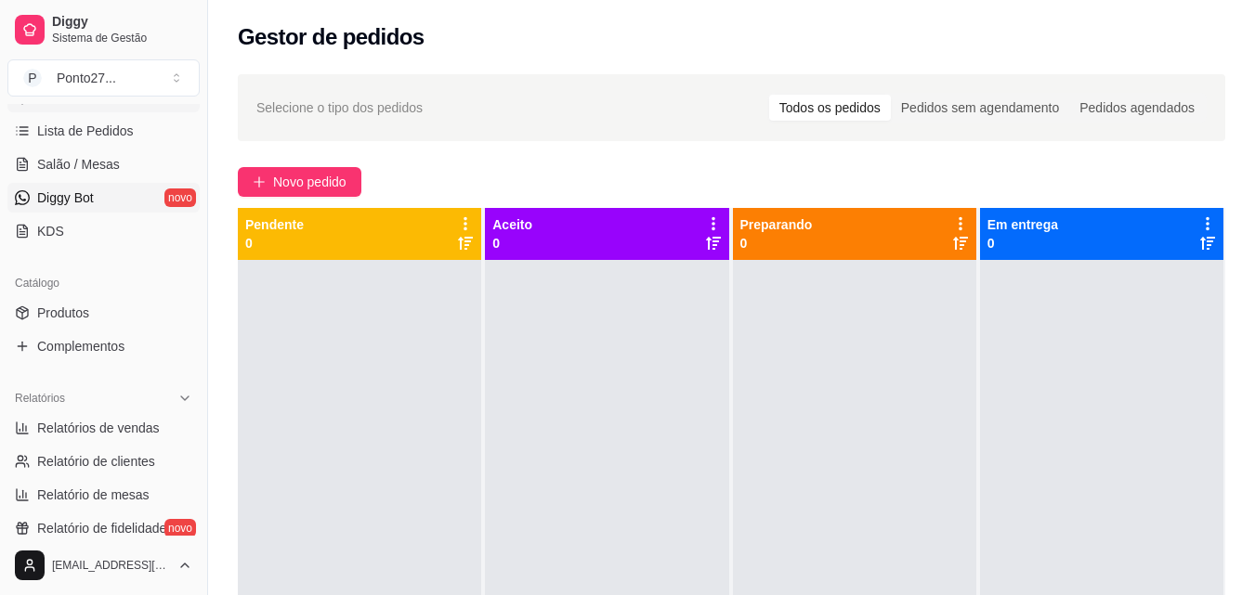
click at [141, 426] on span "Relatórios de vendas" at bounding box center [98, 428] width 123 height 19
select select "ALL"
select select "0"
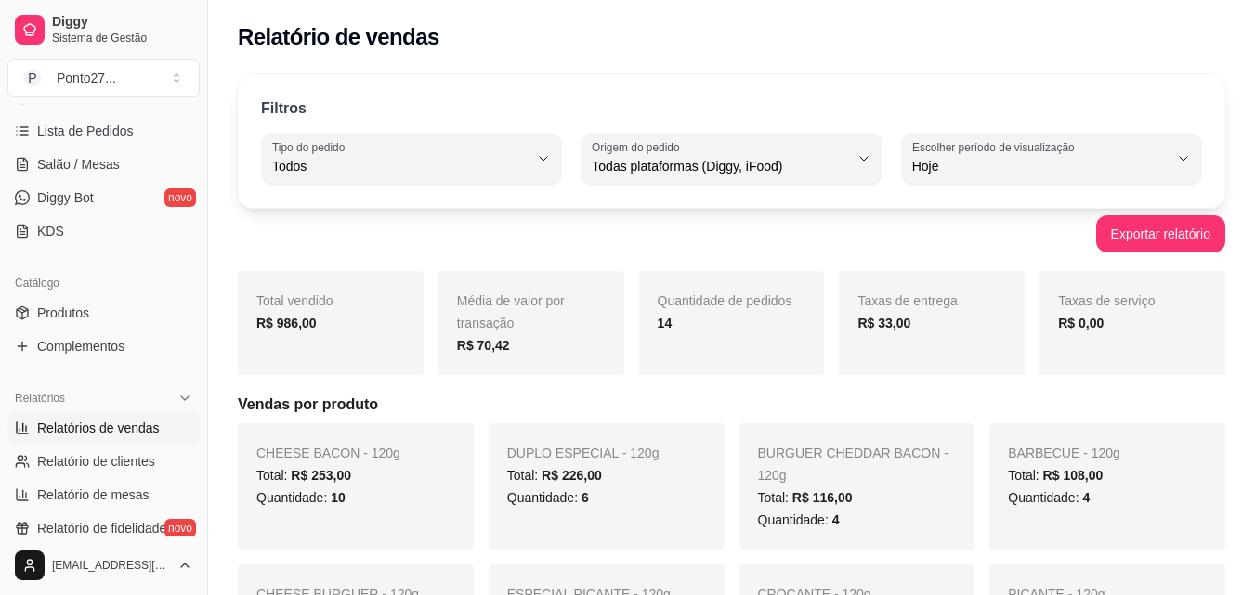
click at [137, 427] on span "Relatórios de vendas" at bounding box center [98, 428] width 123 height 19
